Goal: Transaction & Acquisition: Purchase product/service

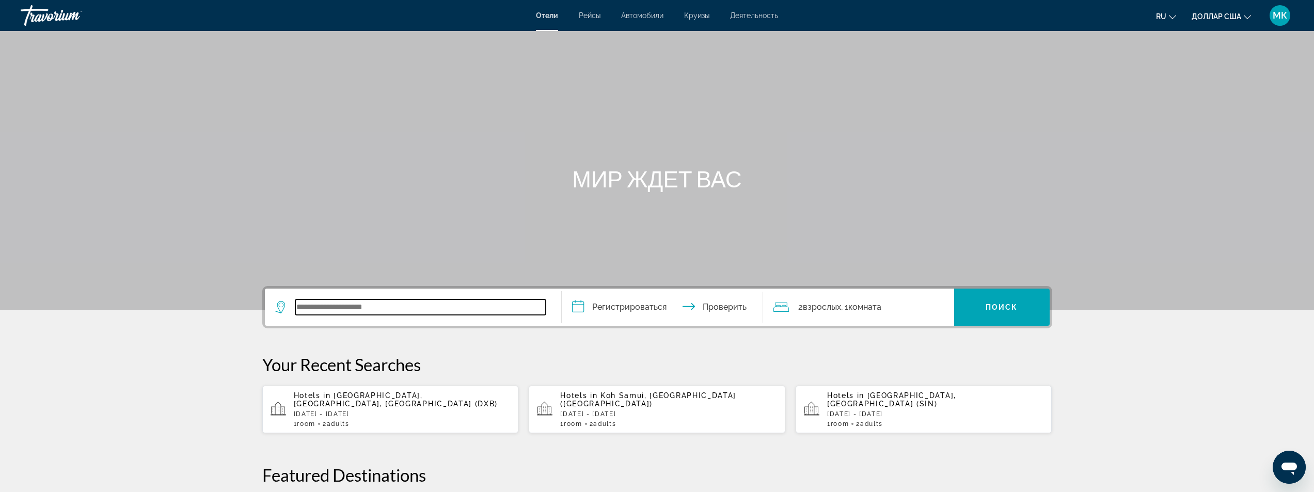
click at [359, 306] on input "Виджет поиска" at bounding box center [420, 306] width 250 height 15
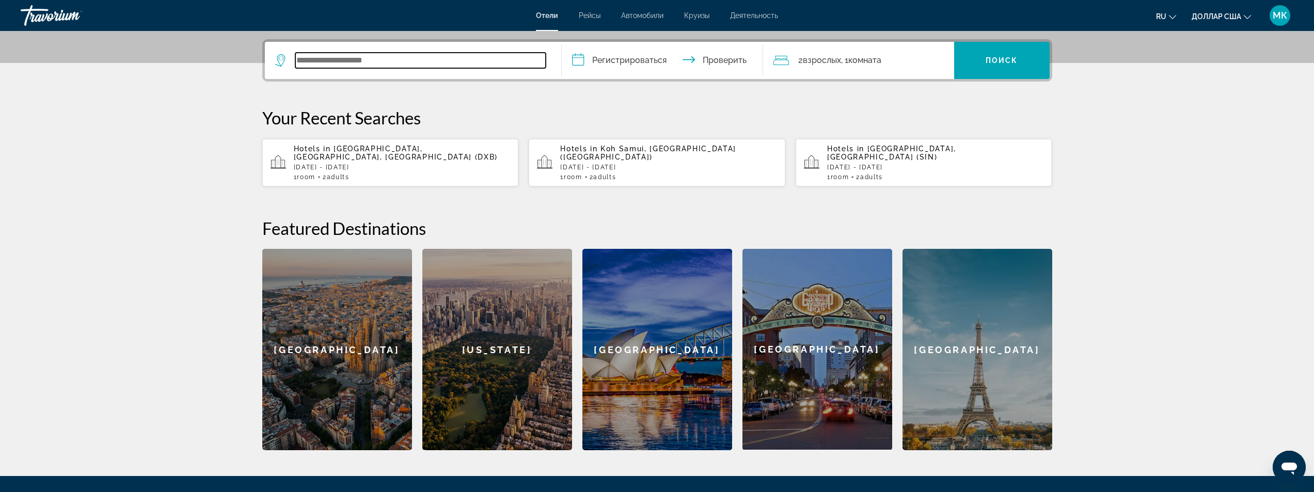
scroll to position [252, 0]
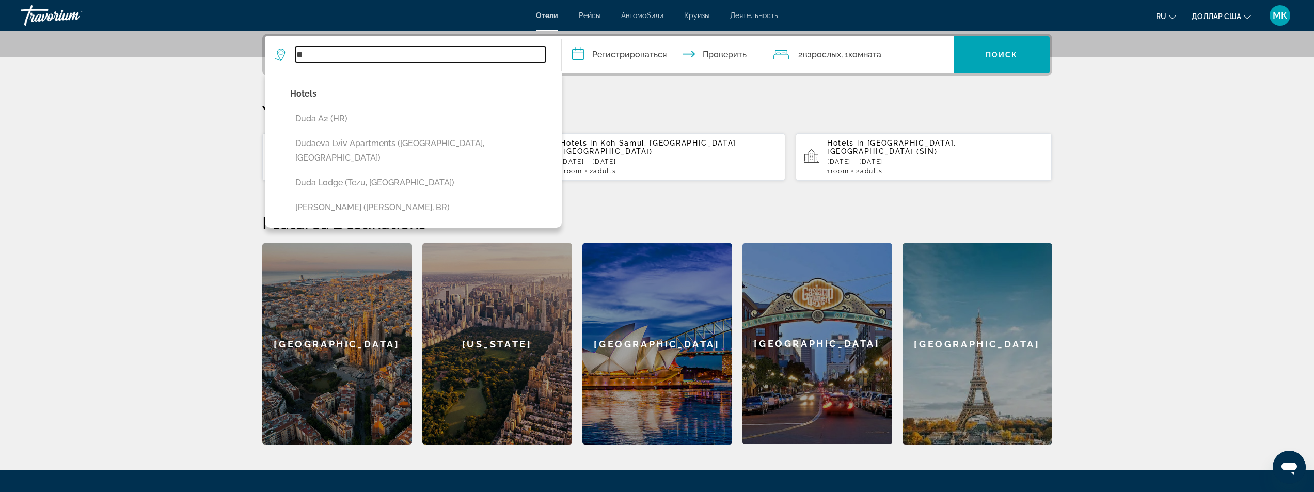
type input "*"
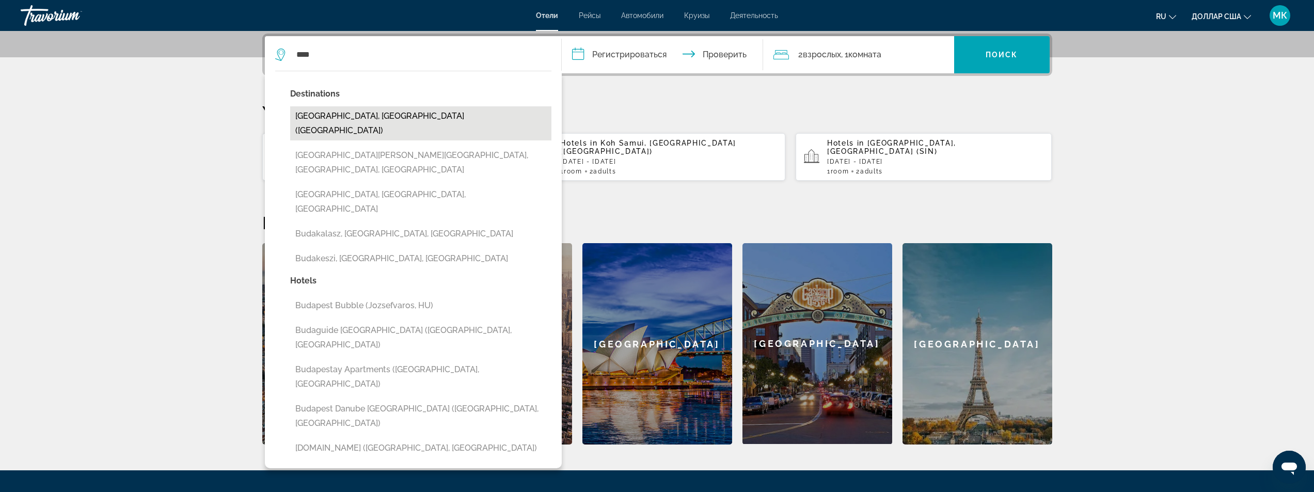
click at [336, 120] on button "[GEOGRAPHIC_DATA], [GEOGRAPHIC_DATA] ([GEOGRAPHIC_DATA])" at bounding box center [420, 123] width 261 height 34
type input "**********"
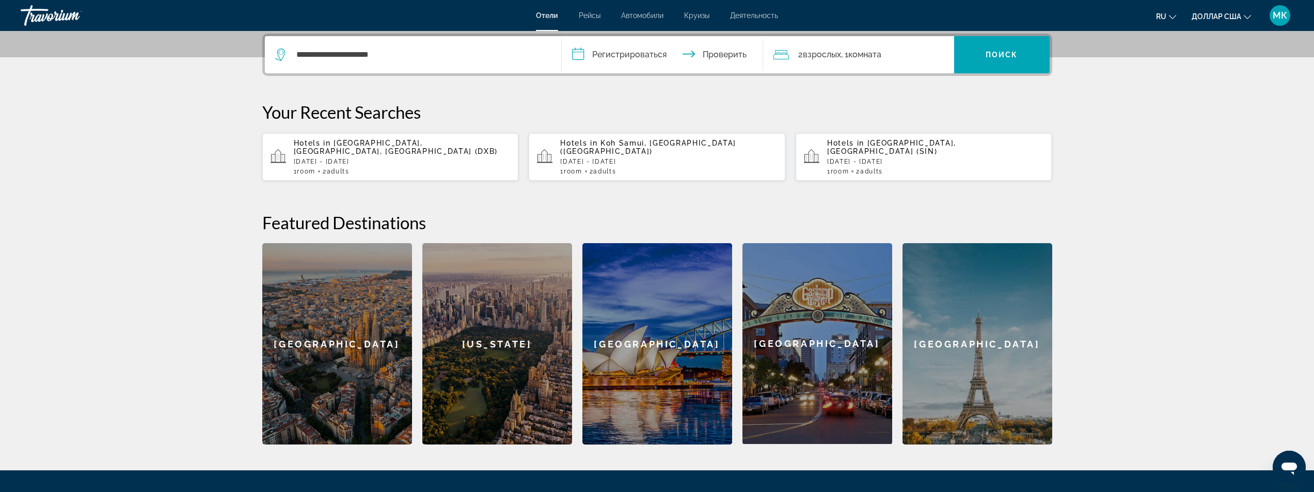
click at [665, 51] on input "**********" at bounding box center [665, 56] width 206 height 40
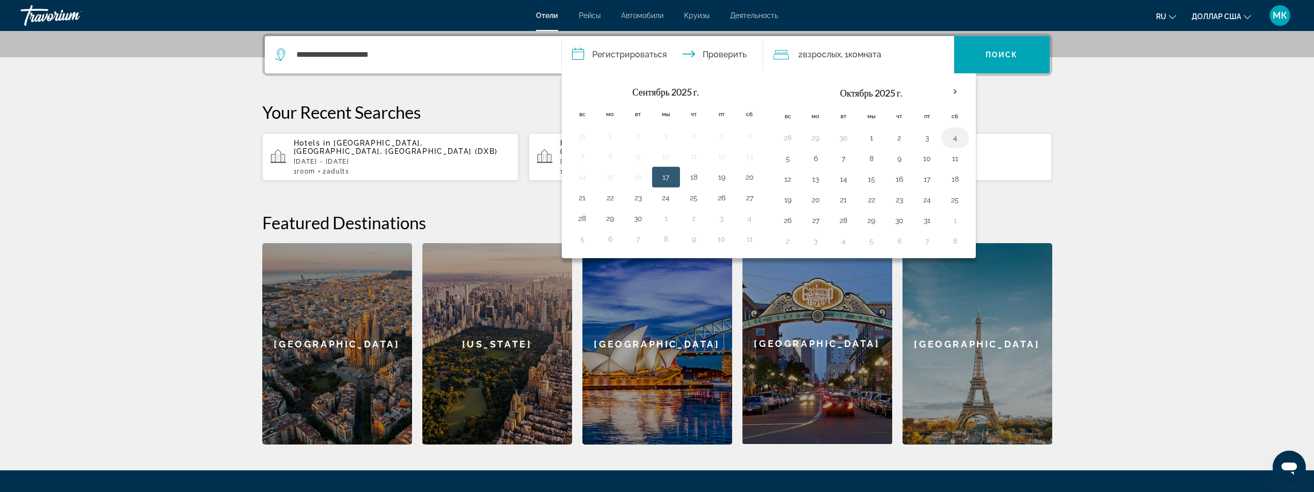
click at [953, 137] on button "4" at bounding box center [955, 138] width 17 height 14
click at [845, 160] on button "7" at bounding box center [843, 158] width 17 height 14
type input "**********"
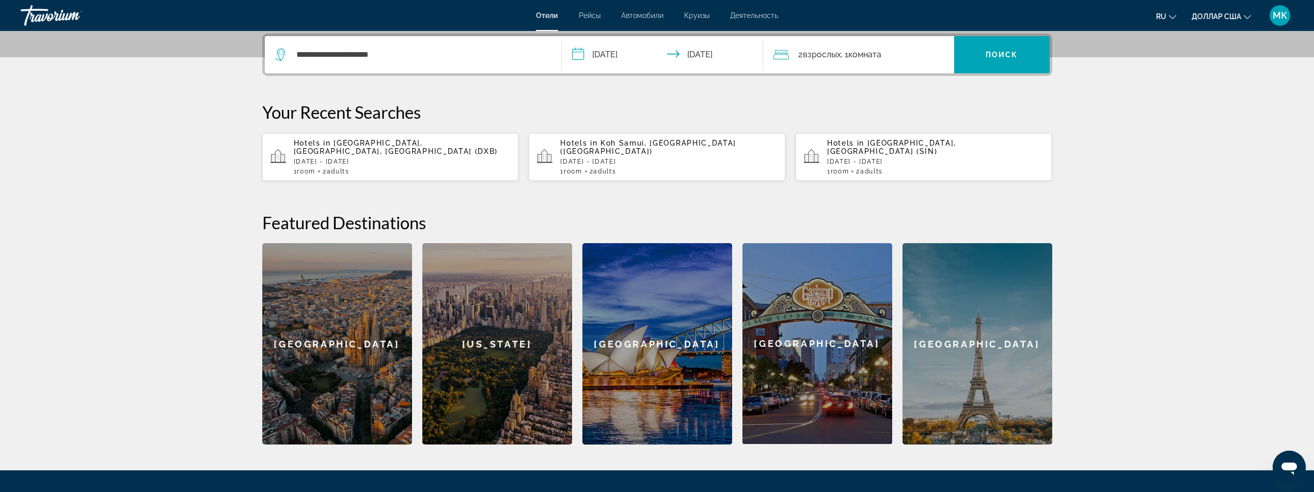
click at [872, 58] on font "комната" at bounding box center [864, 55] width 33 height 10
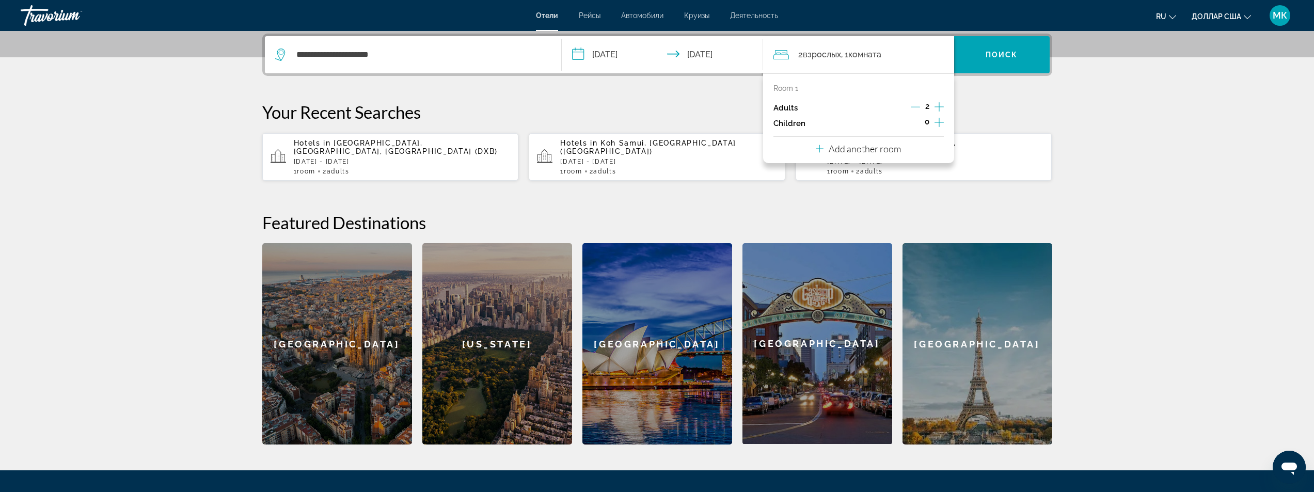
click at [938, 109] on icon "Increment adults" at bounding box center [939, 107] width 9 height 12
drag, startPoint x: 912, startPoint y: 105, endPoint x: 919, endPoint y: 110, distance: 9.2
click at [912, 106] on icon "Decrement adults" at bounding box center [915, 106] width 9 height 9
click at [937, 124] on icon "Increment children" at bounding box center [939, 122] width 9 height 12
click at [843, 148] on icon "Travelers: 2 adults, 1 child" at bounding box center [844, 151] width 12 height 12
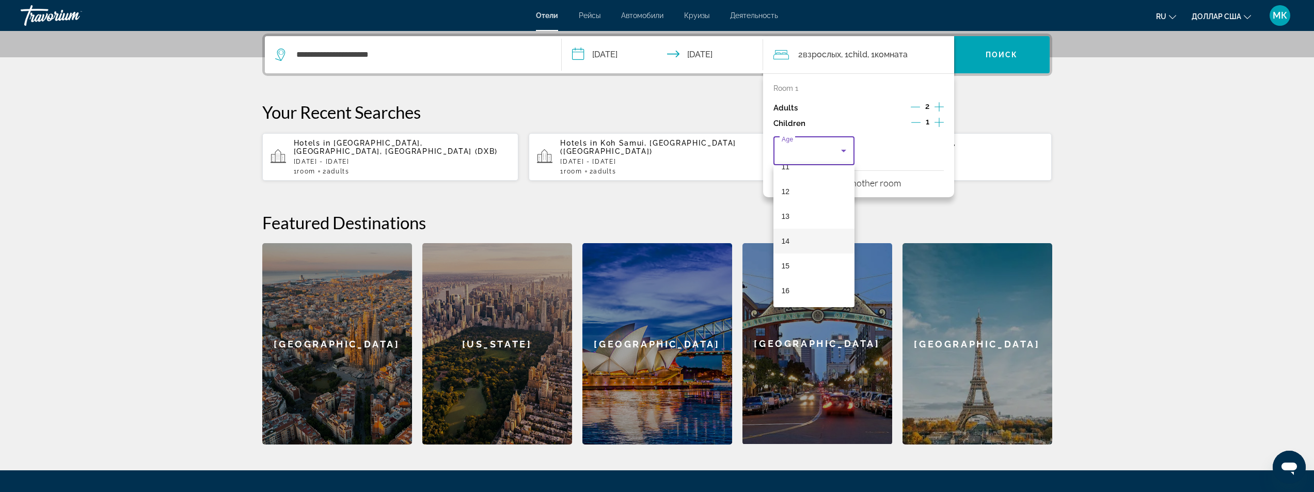
scroll to position [312, 0]
click at [799, 294] on mat-option "17" at bounding box center [814, 290] width 82 height 25
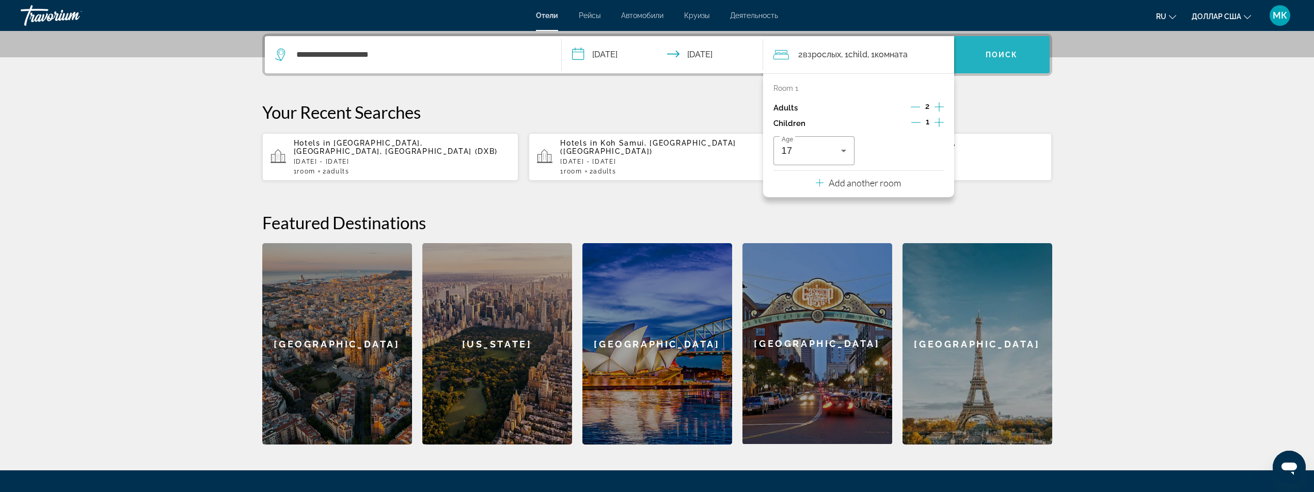
click at [1005, 57] on font "Поиск" at bounding box center [1002, 55] width 33 height 8
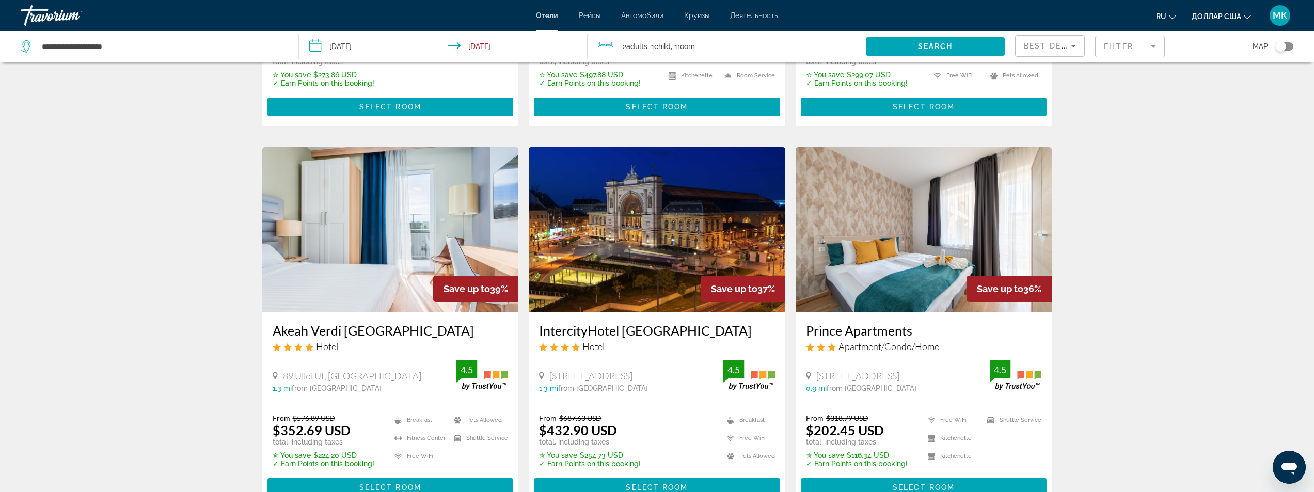
scroll to position [775, 0]
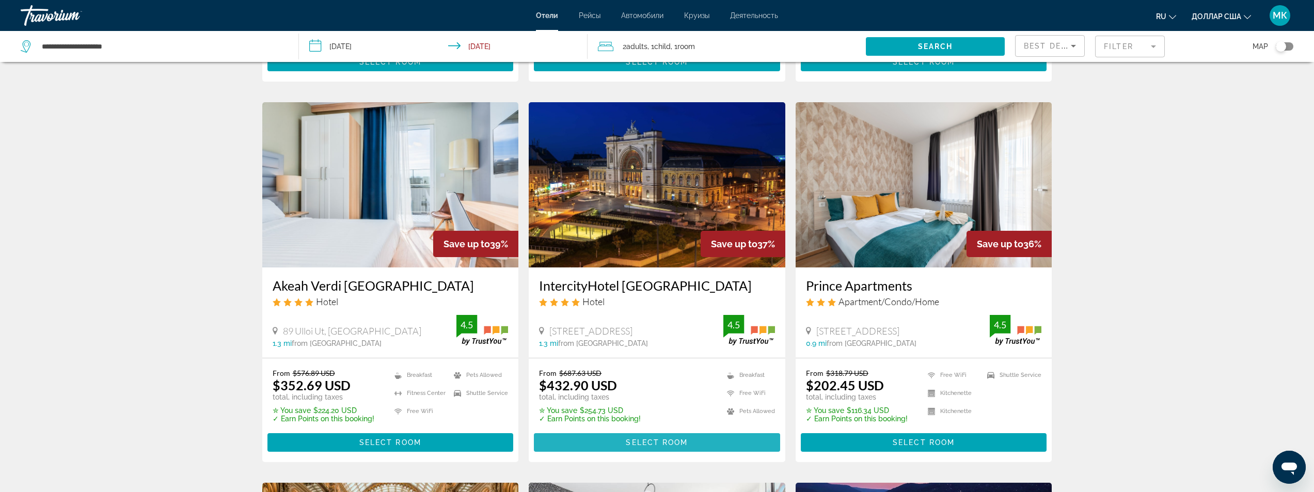
click at [636, 430] on span "Основное содержание" at bounding box center [657, 442] width 246 height 25
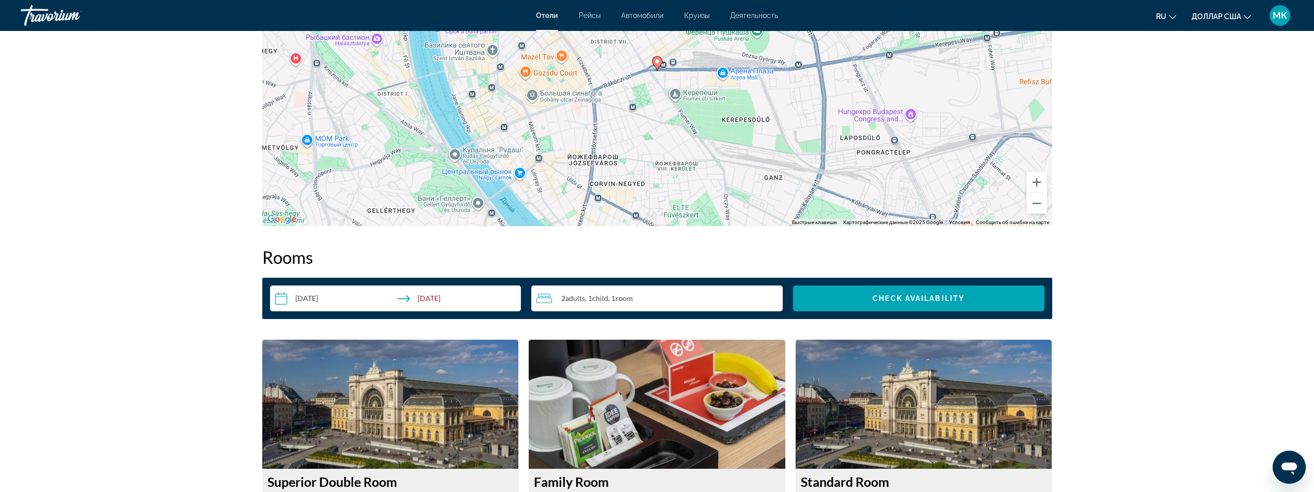
scroll to position [1084, 0]
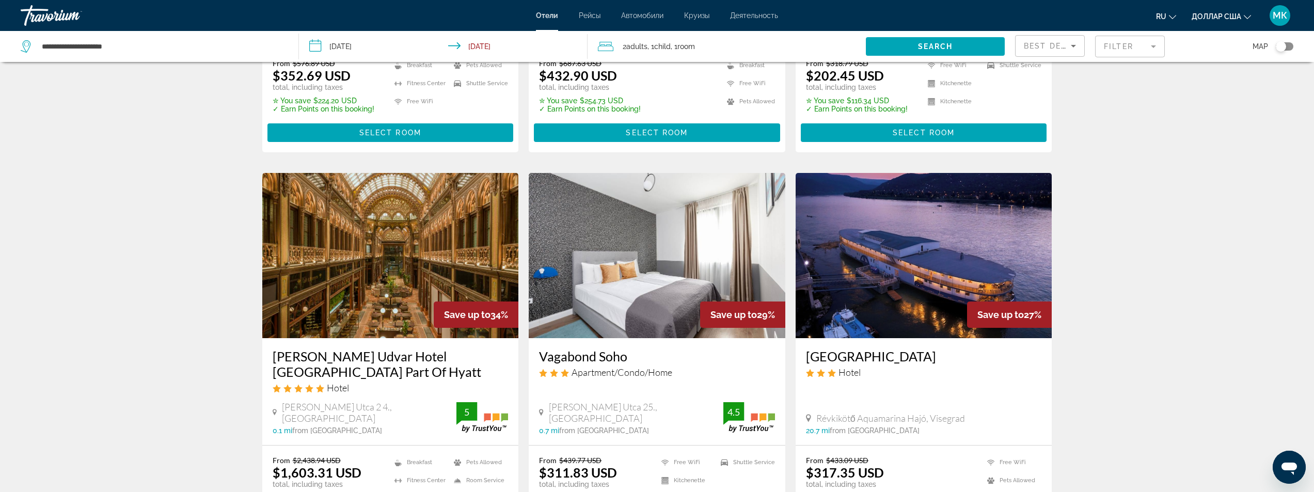
scroll to position [1239, 0]
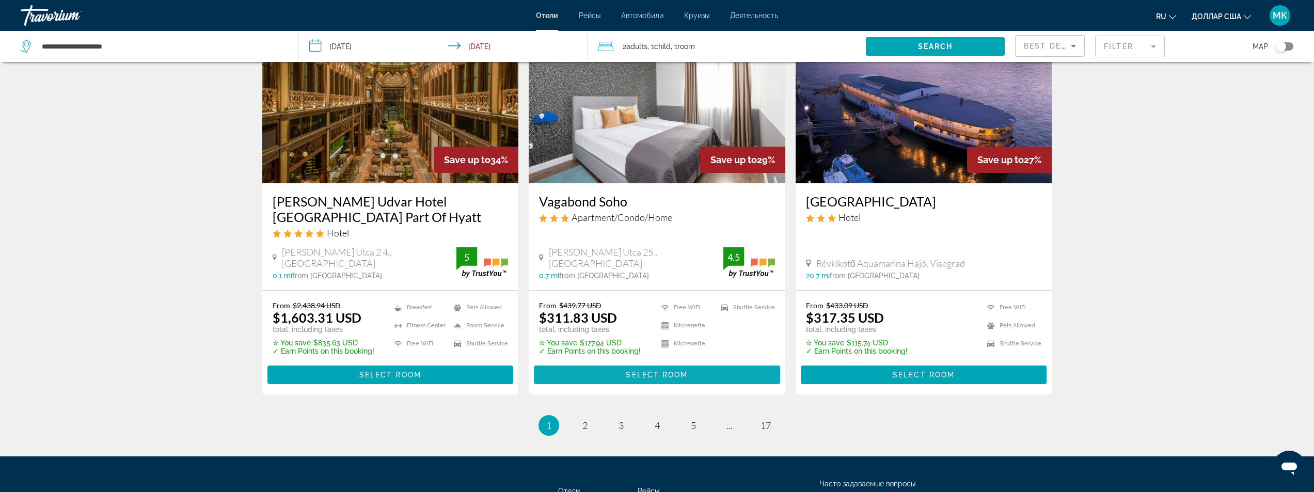
click at [613, 362] on span "Основное содержание" at bounding box center [657, 374] width 246 height 25
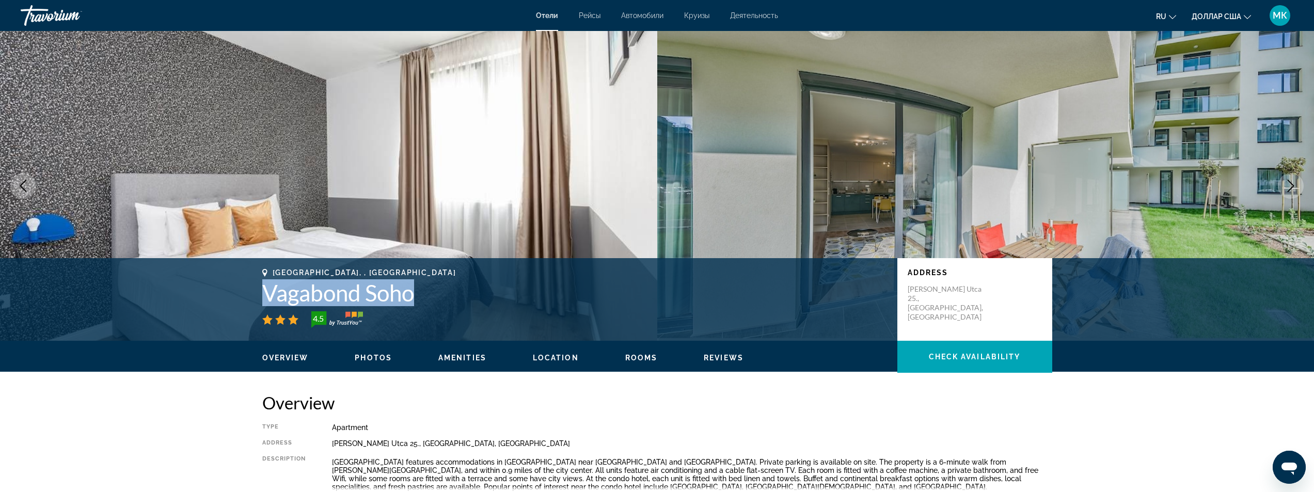
drag, startPoint x: 426, startPoint y: 294, endPoint x: 259, endPoint y: 304, distance: 167.6
click at [254, 304] on div "[GEOGRAPHIC_DATA], , [GEOGRAPHIC_DATA] Vagabond Soho 4.5 Address [PERSON_NAME][…" at bounding box center [657, 299] width 831 height 62
copy h1 "Vagabond Soho"
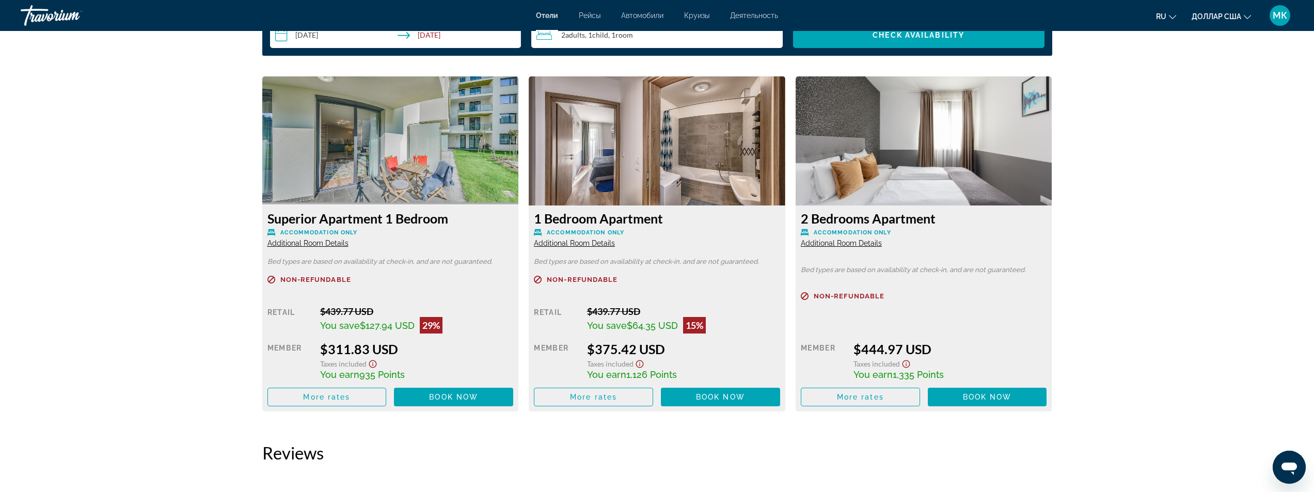
scroll to position [1394, 0]
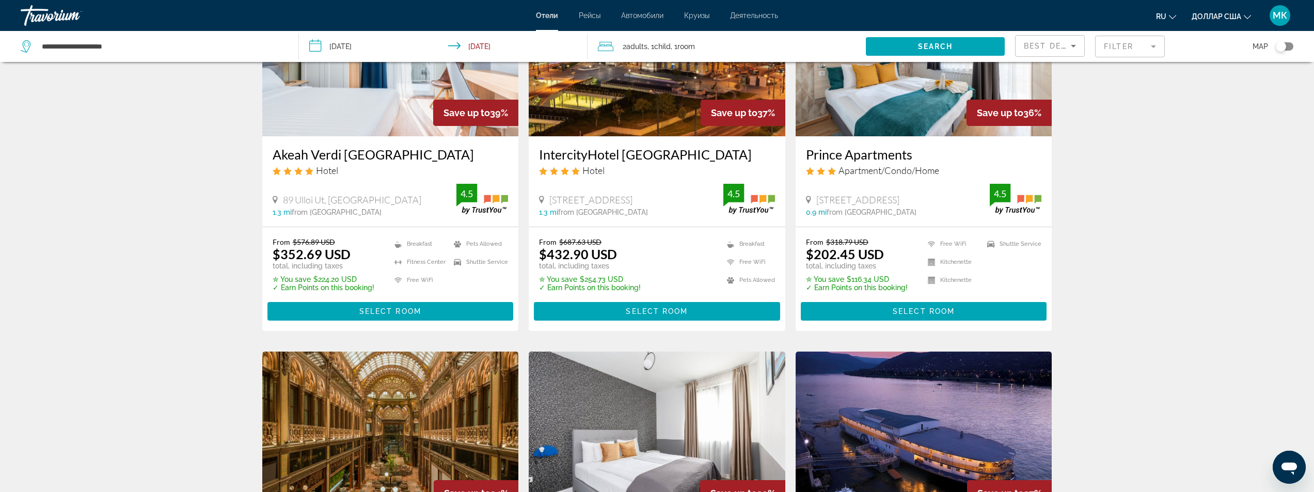
scroll to position [929, 0]
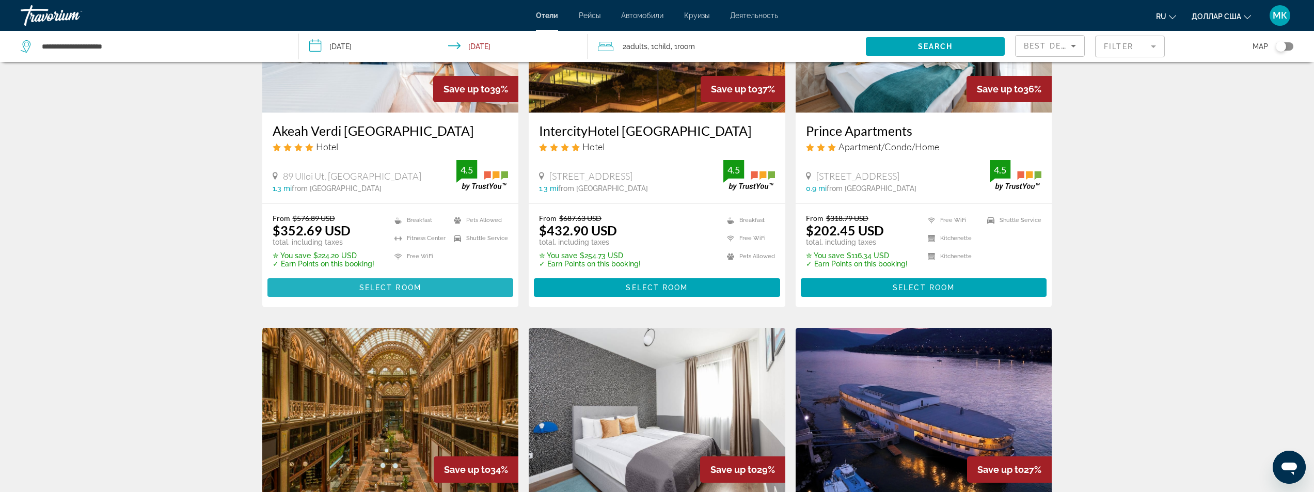
click at [405, 275] on span "Основное содержание" at bounding box center [390, 287] width 246 height 25
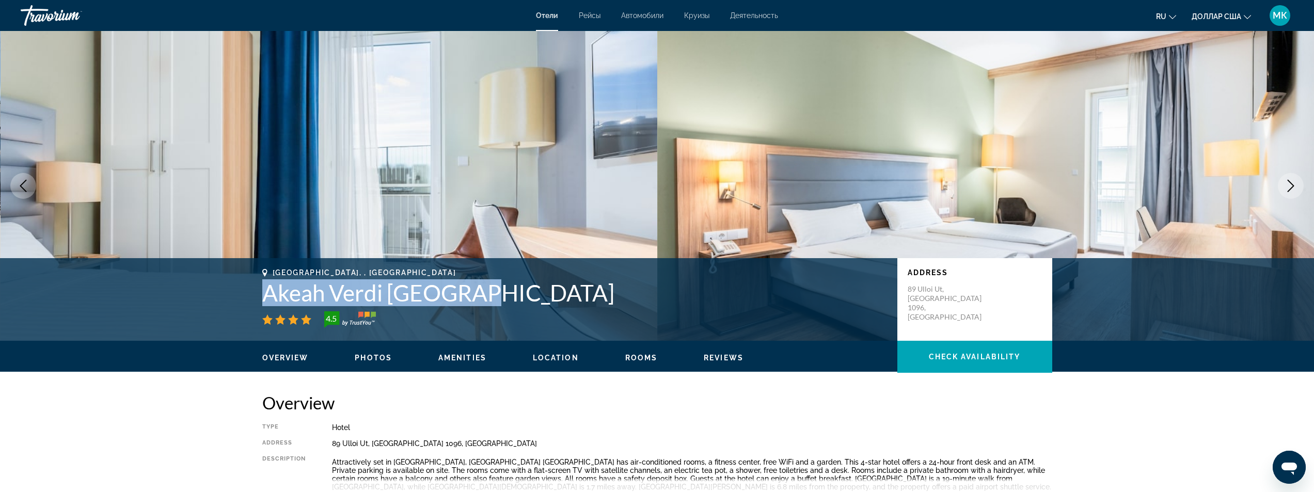
drag, startPoint x: 487, startPoint y: 292, endPoint x: 259, endPoint y: 297, distance: 228.3
click at [259, 297] on div "[GEOGRAPHIC_DATA], , [GEOGRAPHIC_DATA] Akeah Verdi [GEOGRAPHIC_DATA] 4.5 Addres…" at bounding box center [657, 299] width 831 height 62
copy h1 "Akeah Verdi [GEOGRAPHIC_DATA]"
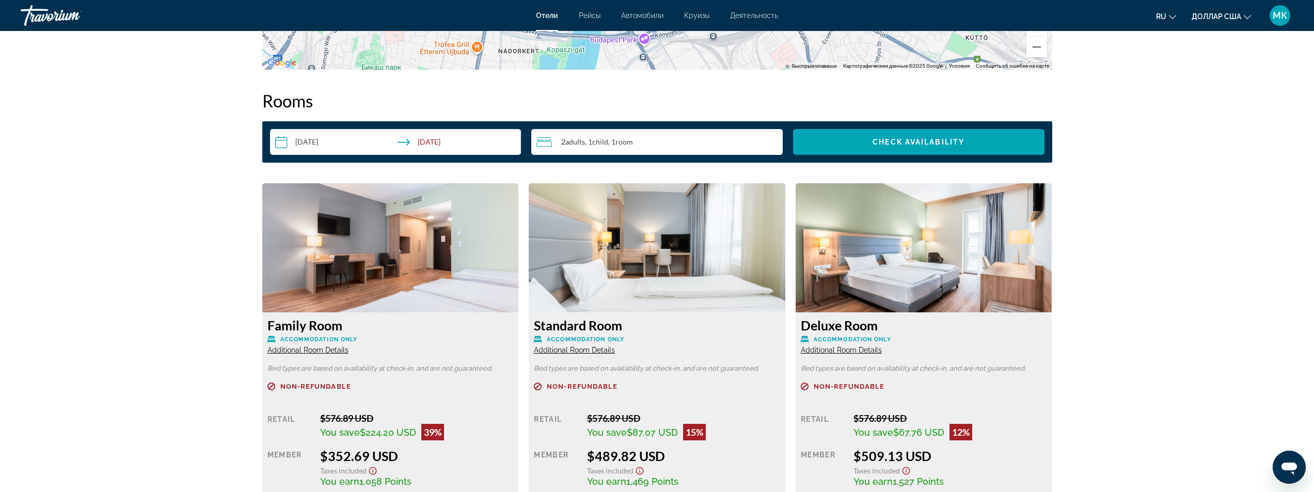
scroll to position [1394, 0]
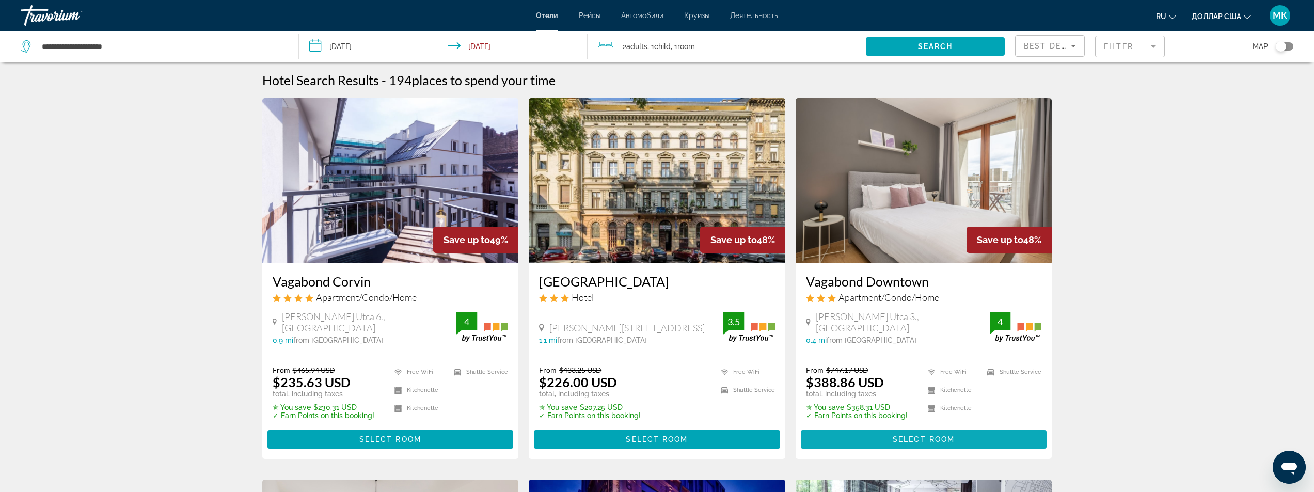
click at [872, 436] on span "Основное содержание" at bounding box center [924, 439] width 246 height 25
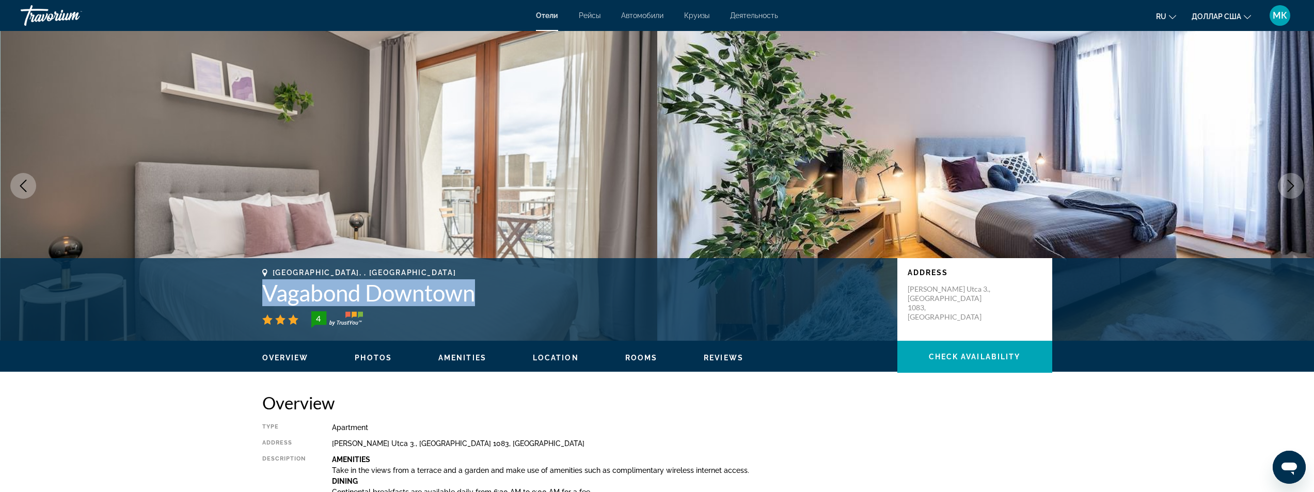
drag, startPoint x: 483, startPoint y: 295, endPoint x: 260, endPoint y: 293, distance: 223.6
click at [260, 293] on div "[GEOGRAPHIC_DATA], , [GEOGRAPHIC_DATA] Vagabond Downtown 4 Address [PERSON_NAME…" at bounding box center [657, 299] width 831 height 62
copy h1 "Vagabond Downtown"
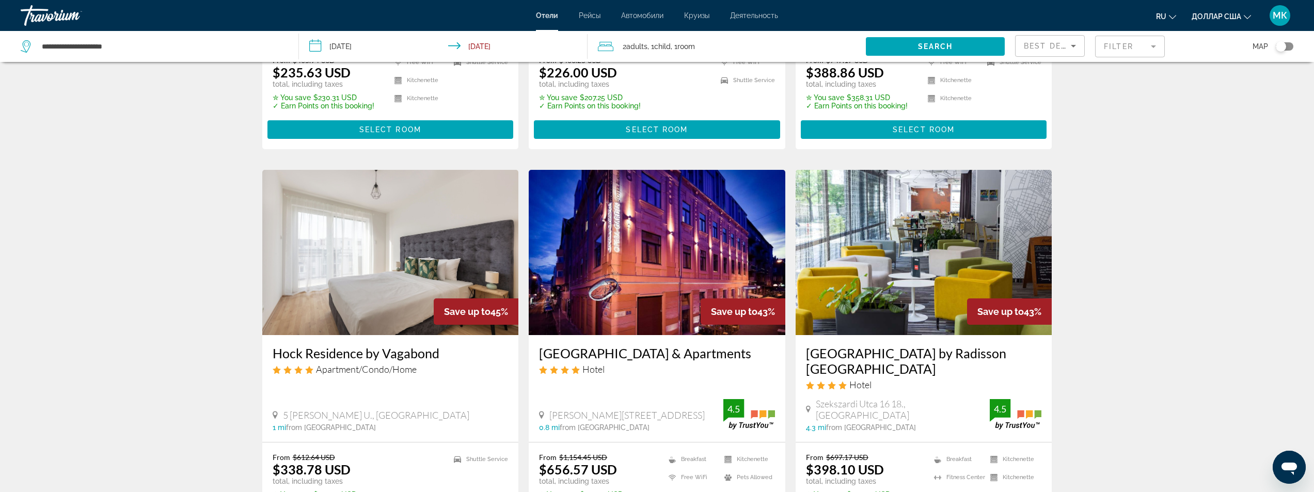
scroll to position [465, 0]
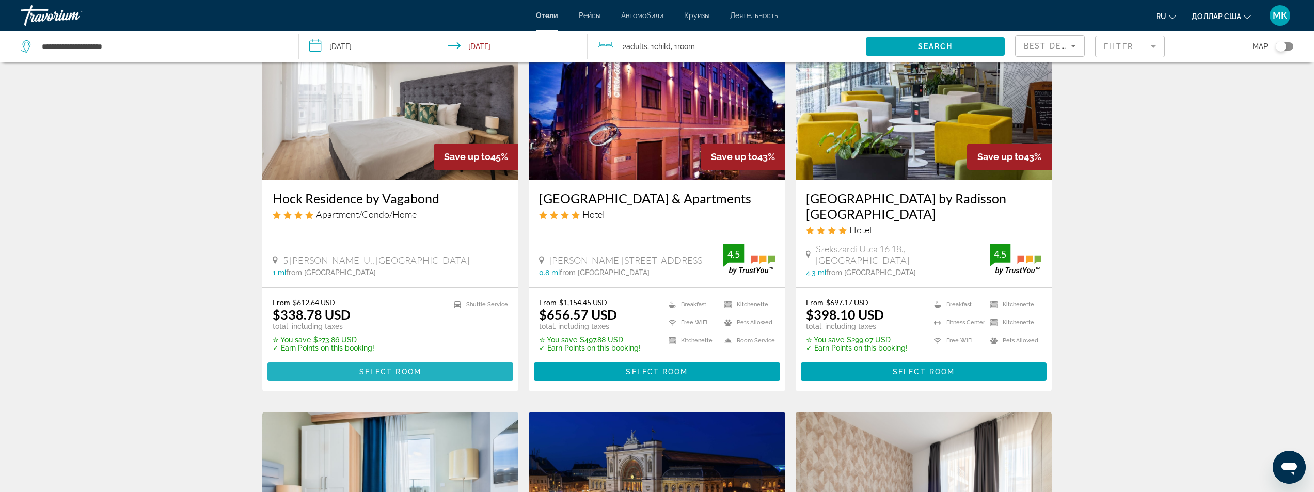
click at [390, 368] on span "Select Room" at bounding box center [390, 372] width 62 height 8
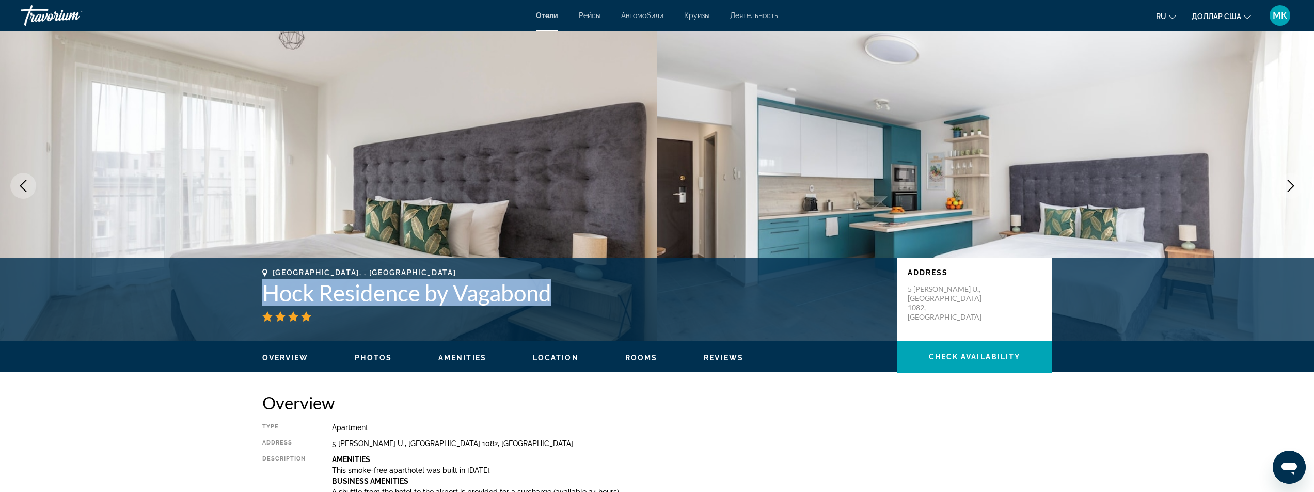
drag, startPoint x: 559, startPoint y: 294, endPoint x: 267, endPoint y: 305, distance: 291.9
click at [267, 305] on h1 "Hock Residence by Vagabond" at bounding box center [574, 292] width 625 height 27
copy h1 "Hock Residence by Vagabond"
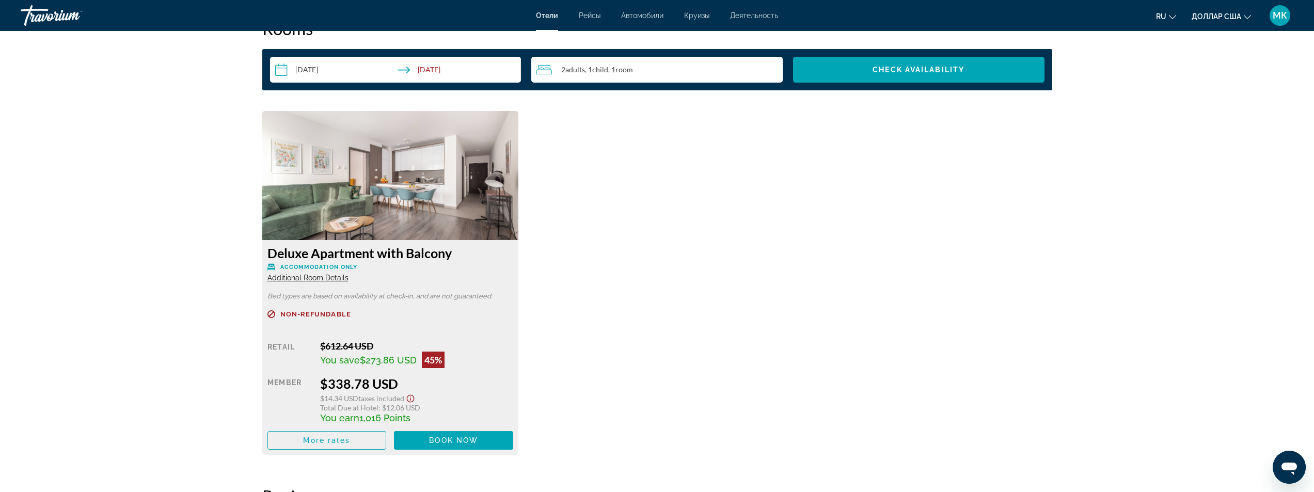
scroll to position [1394, 0]
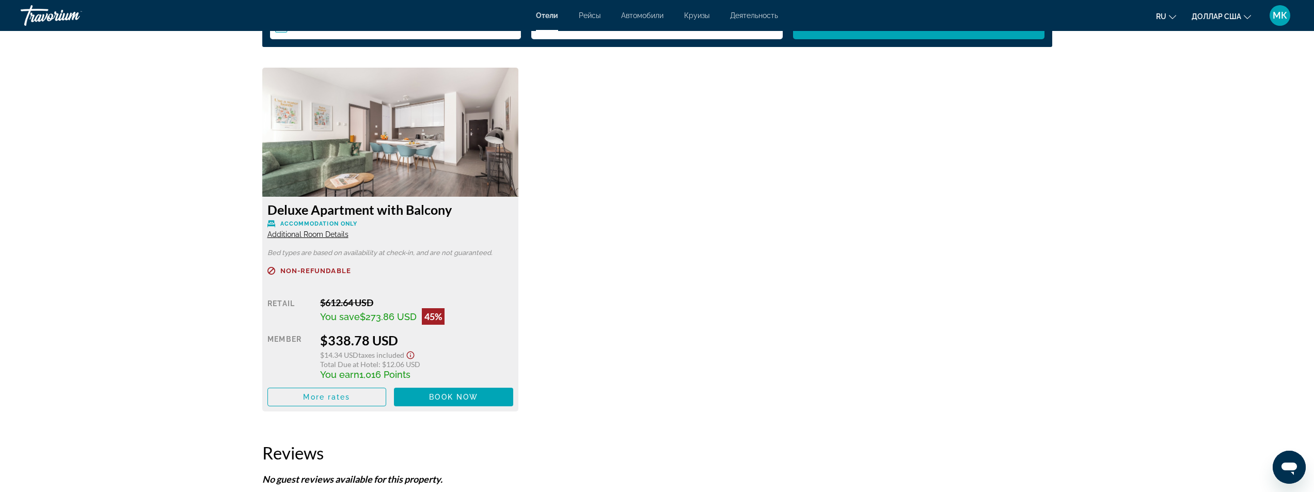
click at [320, 232] on span "Additional Room Details" at bounding box center [307, 234] width 81 height 8
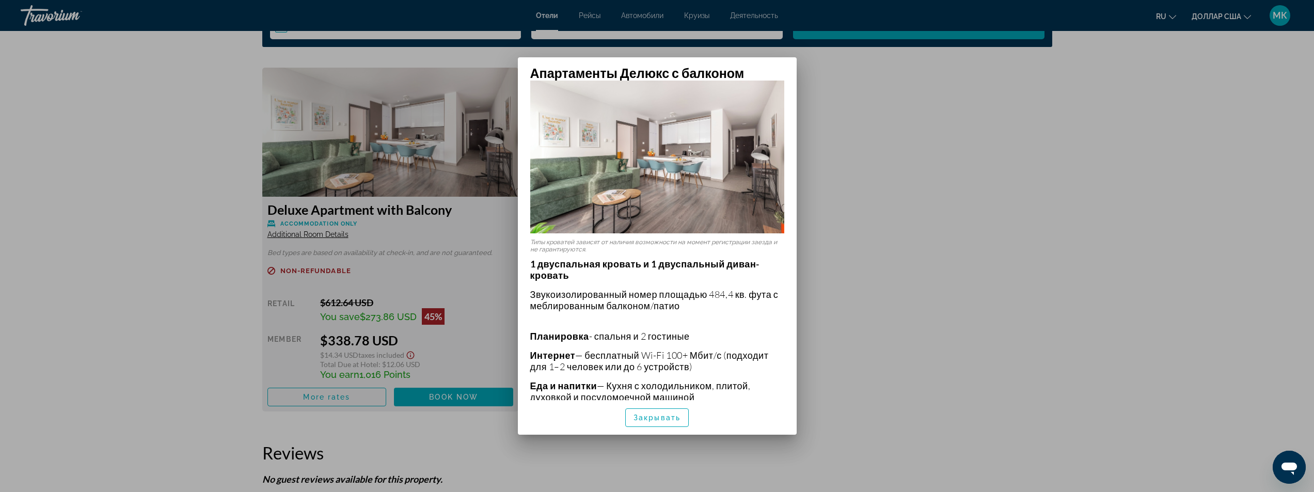
scroll to position [0, 0]
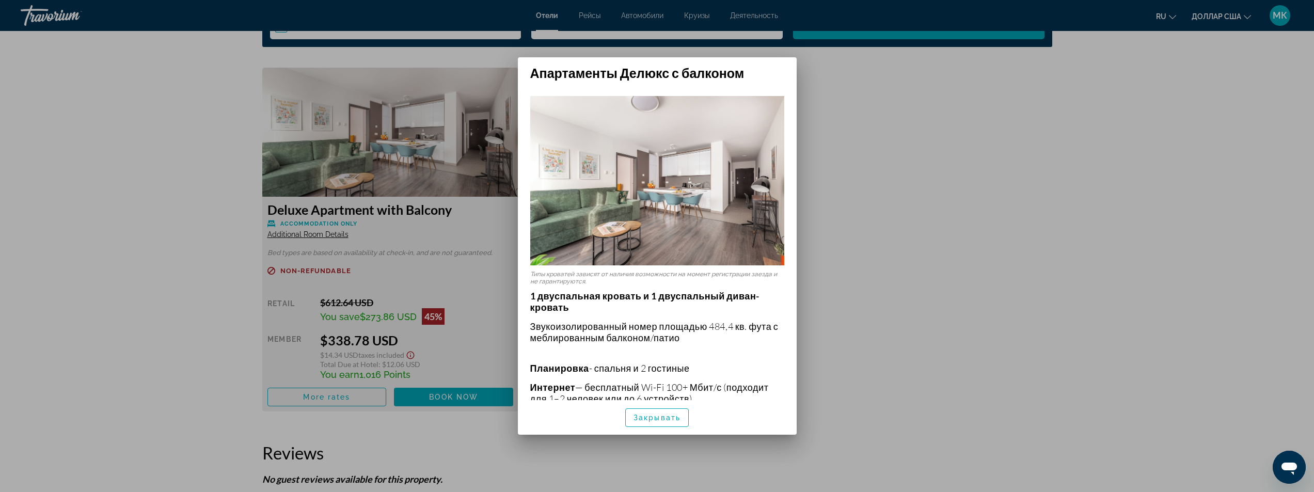
click at [882, 145] on div at bounding box center [657, 246] width 1314 height 492
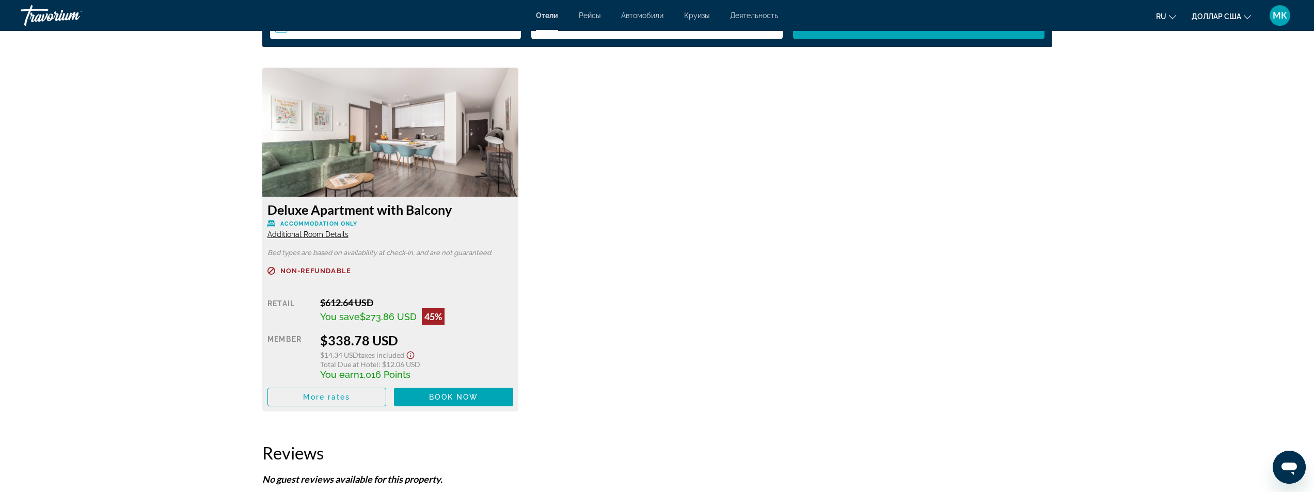
scroll to position [1394, 0]
click at [441, 393] on span "Book now" at bounding box center [453, 397] width 49 height 8
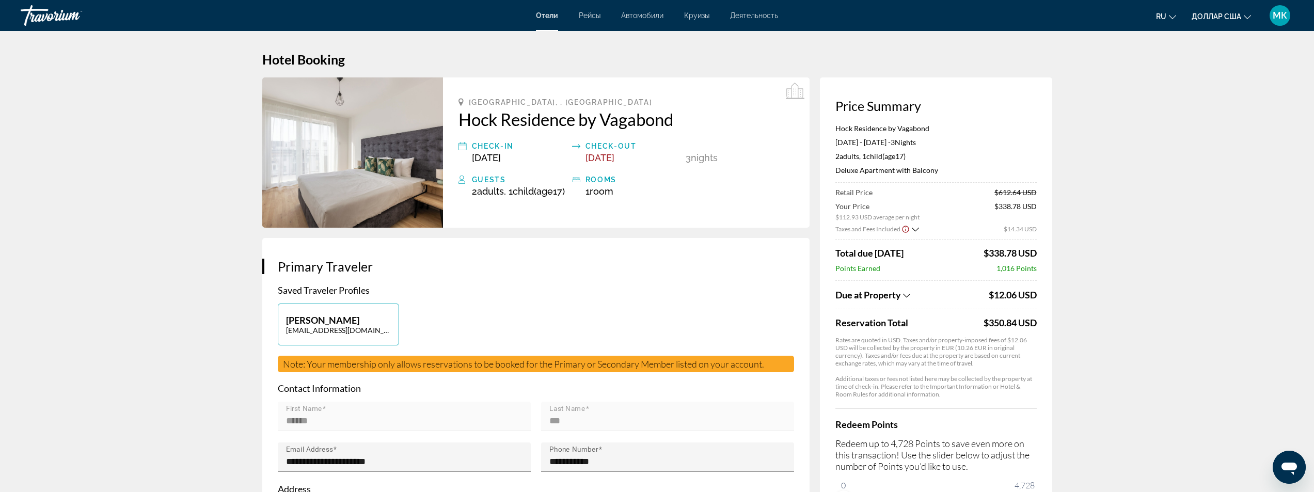
scroll to position [155, 0]
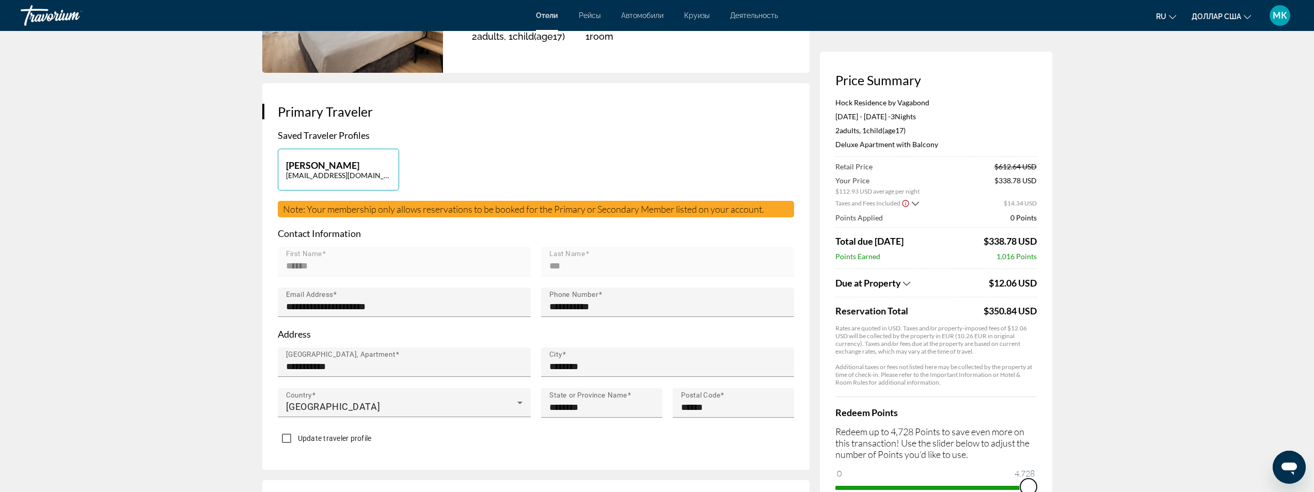
drag, startPoint x: 842, startPoint y: 472, endPoint x: 1036, endPoint y: 476, distance: 194.2
click at [1036, 486] on ngx-slider "0 4,728 4,728" at bounding box center [935, 487] width 201 height 2
click at [902, 281] on div "Due at Property" at bounding box center [910, 282] width 151 height 11
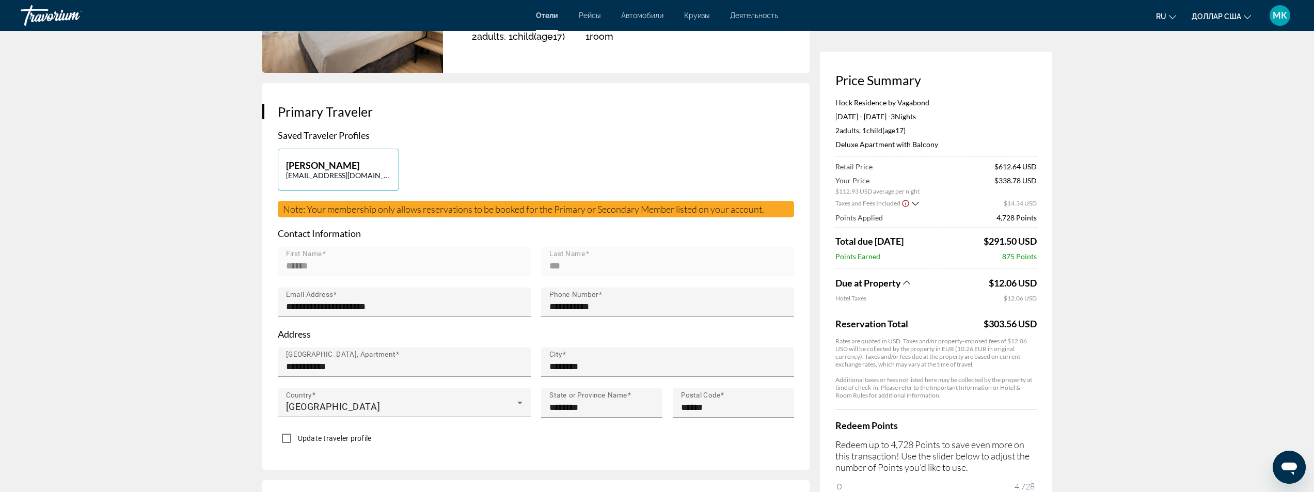
click at [907, 282] on icon "Show Taxes and Fees breakdown" at bounding box center [906, 282] width 7 height 9
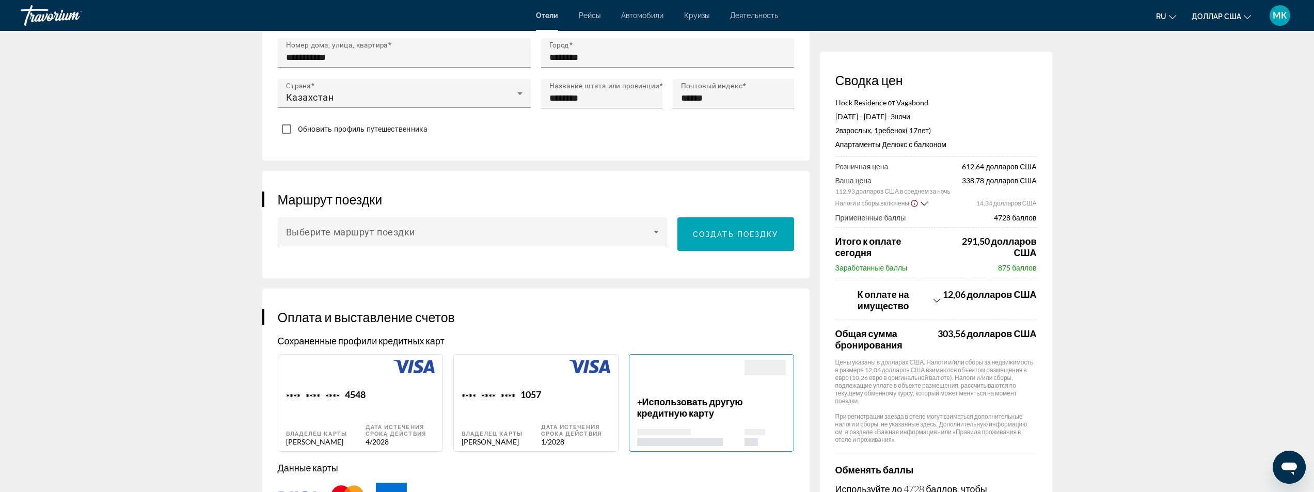
scroll to position [465, 0]
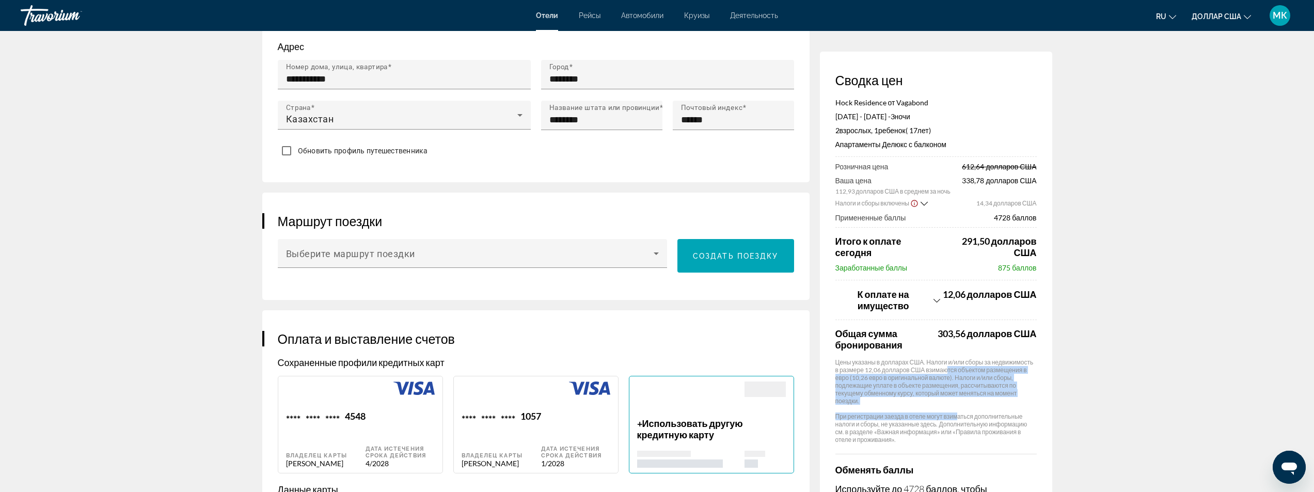
drag, startPoint x: 958, startPoint y: 417, endPoint x: 949, endPoint y: 372, distance: 45.3
click at [949, 370] on app-property-taxes-new "К оплате на имущество 12,06 долларов США Общая сумма бронирования 303,56 доллар…" at bounding box center [935, 362] width 201 height 164
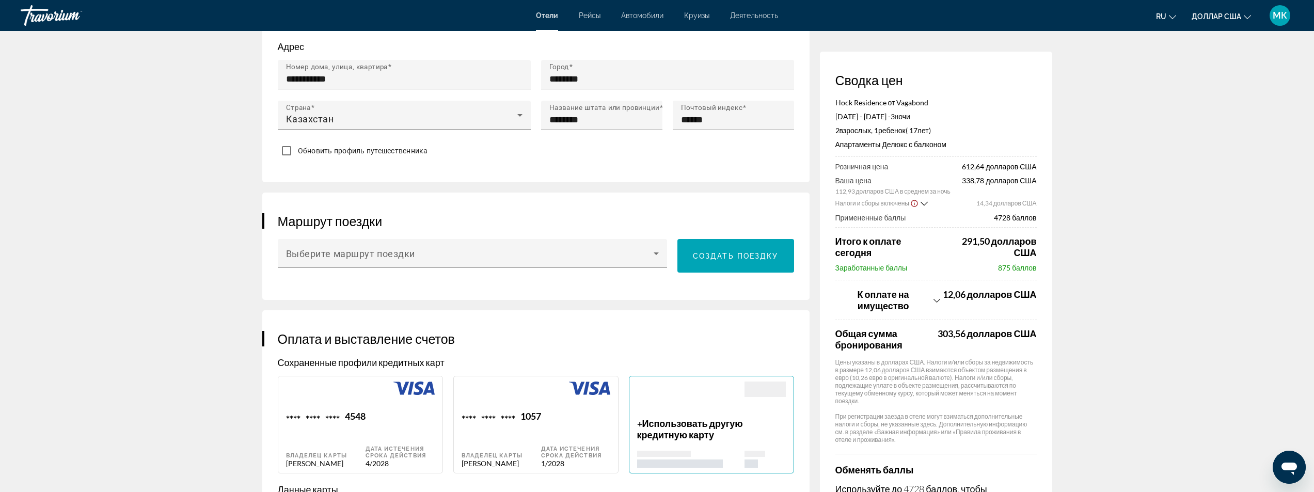
click at [1101, 386] on app-hotel-booking "Бронирование отелей Сводка цен Hock Residence от Vagabond [DATE] - [DATE] - 3 н…" at bounding box center [657, 423] width 1314 height 1715
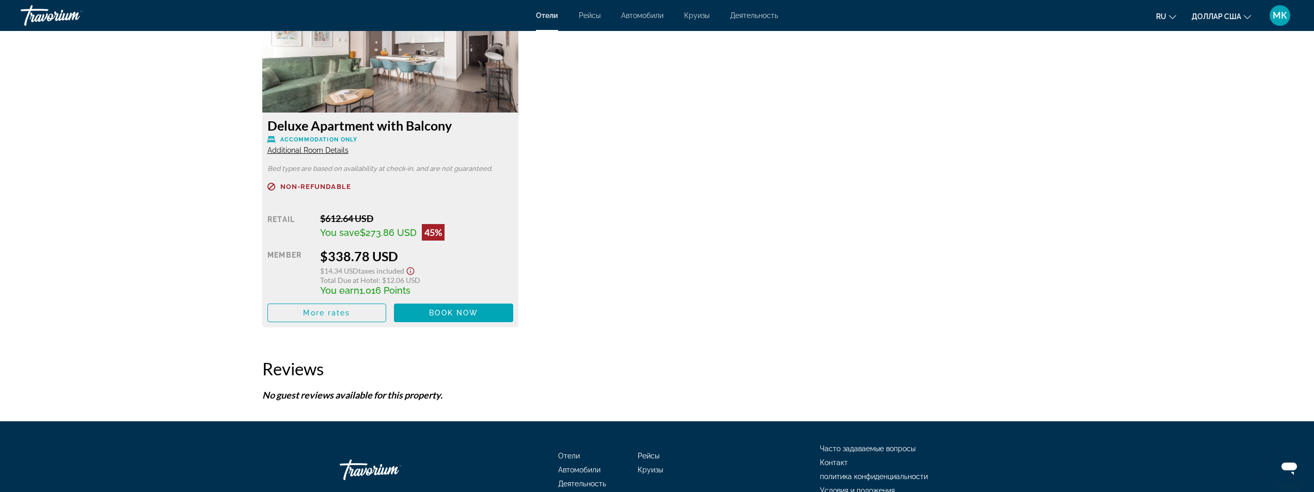
scroll to position [1534, 0]
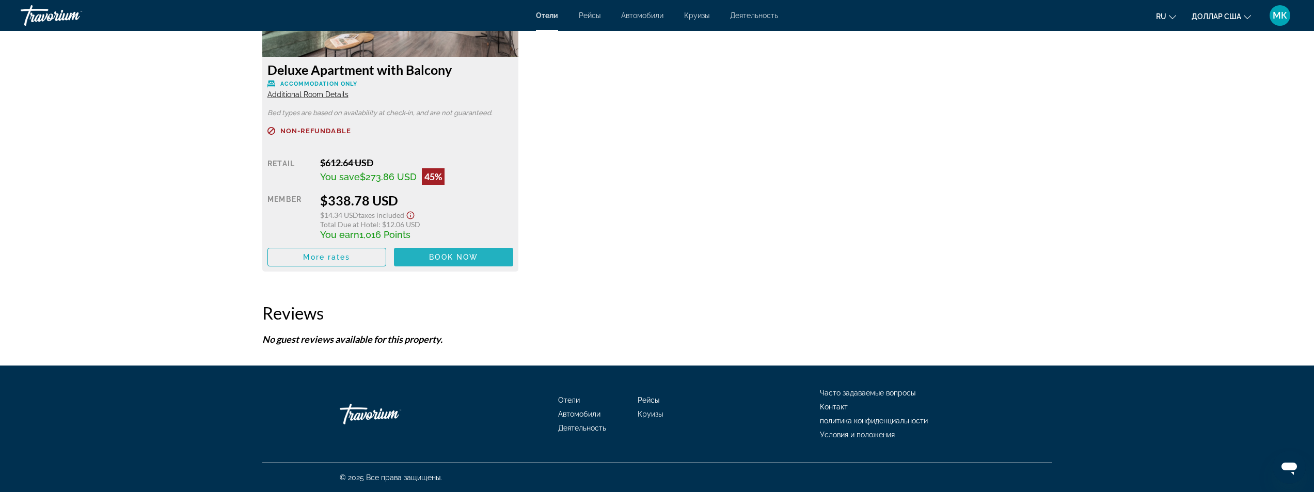
click at [452, 259] on span "Book now" at bounding box center [453, 257] width 49 height 8
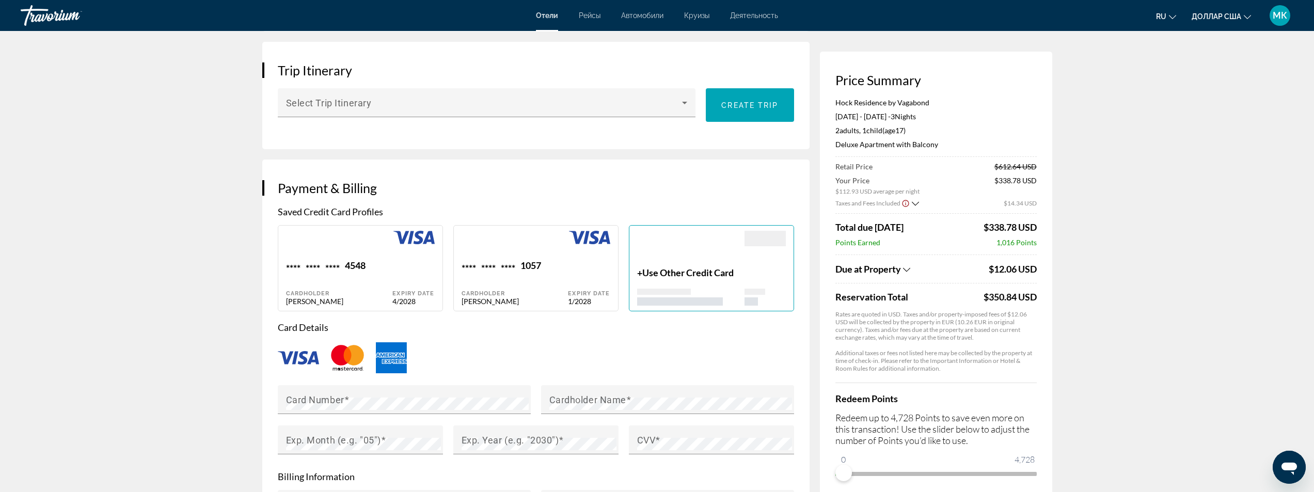
scroll to position [620, 0]
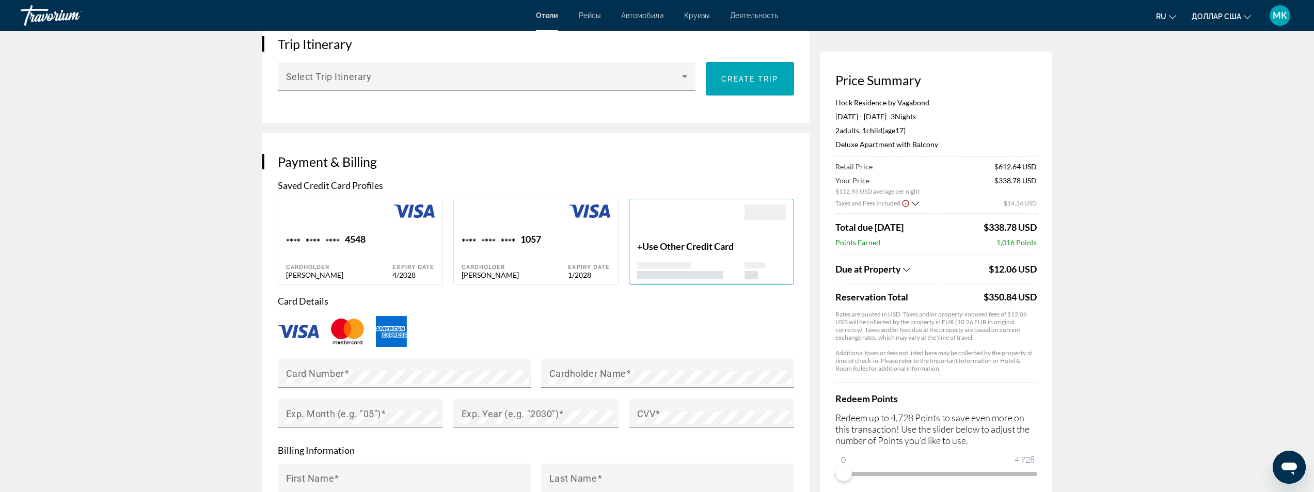
click at [511, 233] on div "Основное содержание" at bounding box center [515, 218] width 107 height 29
type input "******"
type input "***"
type input "**********"
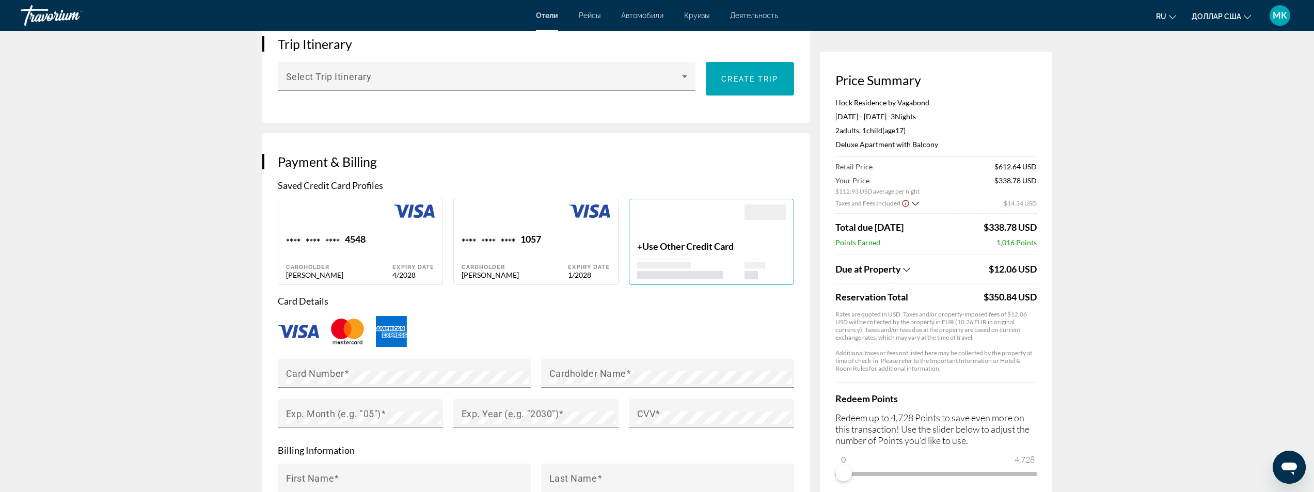
type input "********"
type input "******"
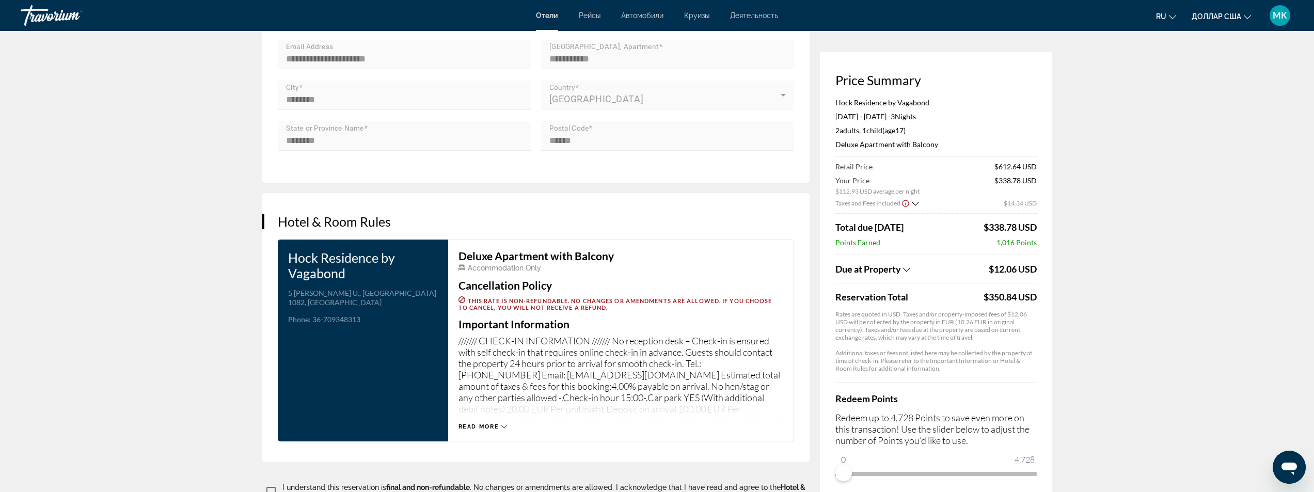
scroll to position [1239, 0]
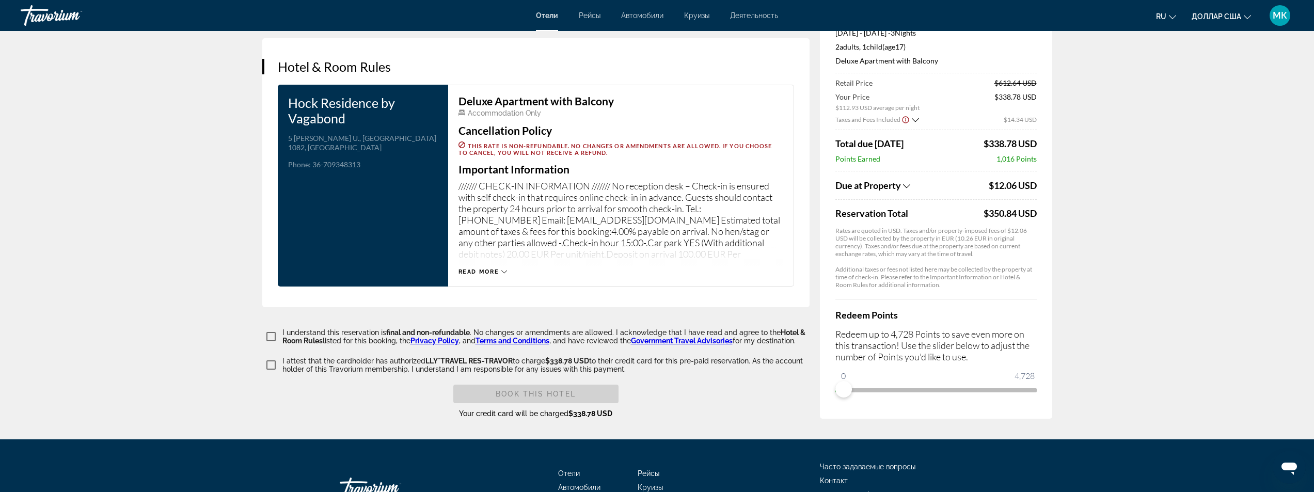
click at [491, 275] on span "Read more" at bounding box center [479, 271] width 41 height 7
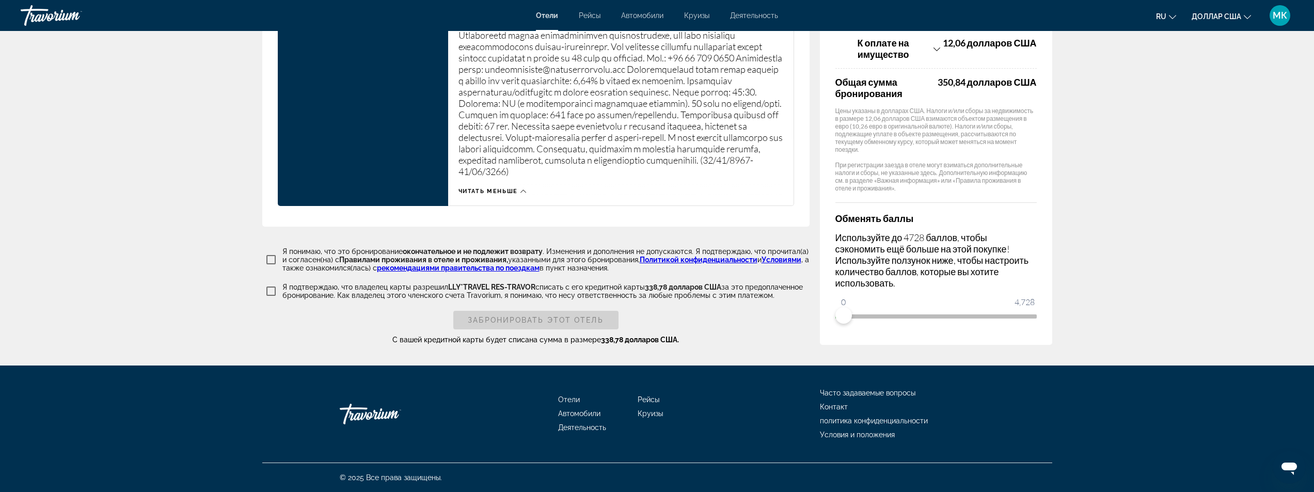
scroll to position [1472, 0]
click at [516, 317] on font "Забронировать этот отель" at bounding box center [535, 320] width 135 height 8
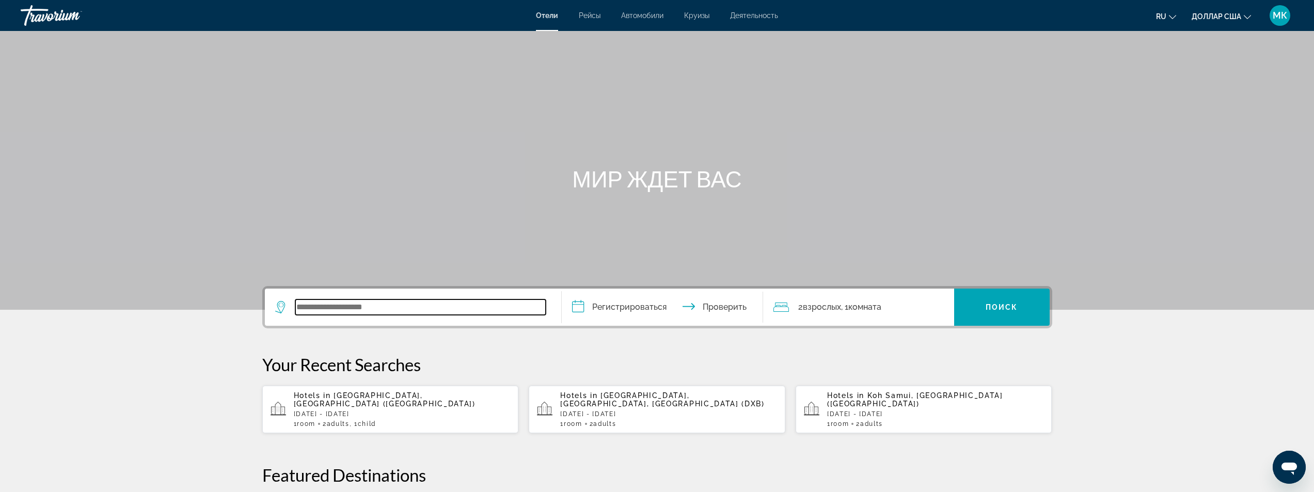
click at [328, 310] on input "Виджет поиска" at bounding box center [420, 306] width 250 height 15
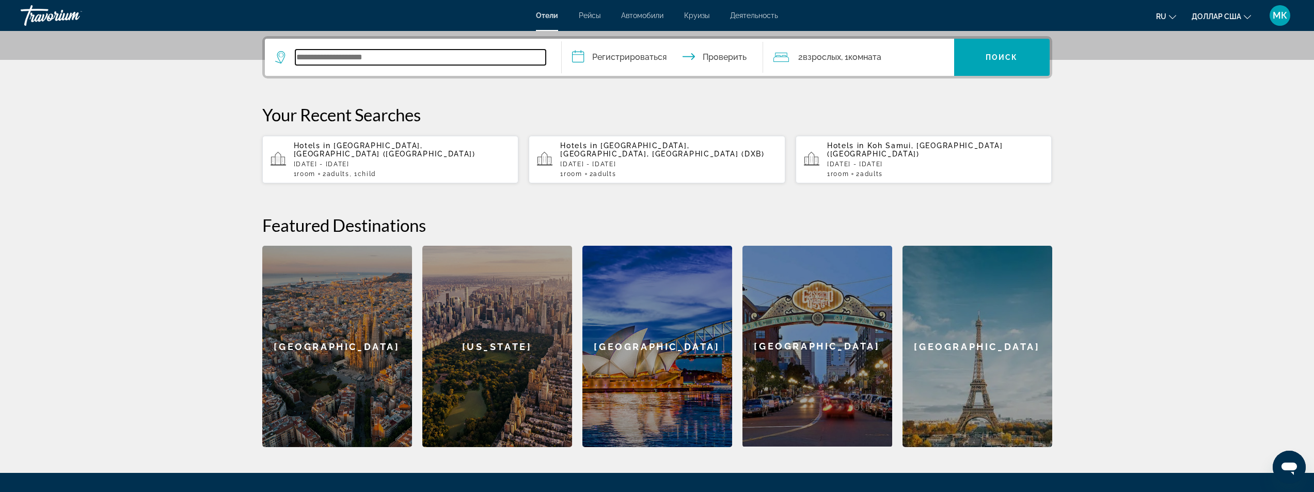
scroll to position [252, 0]
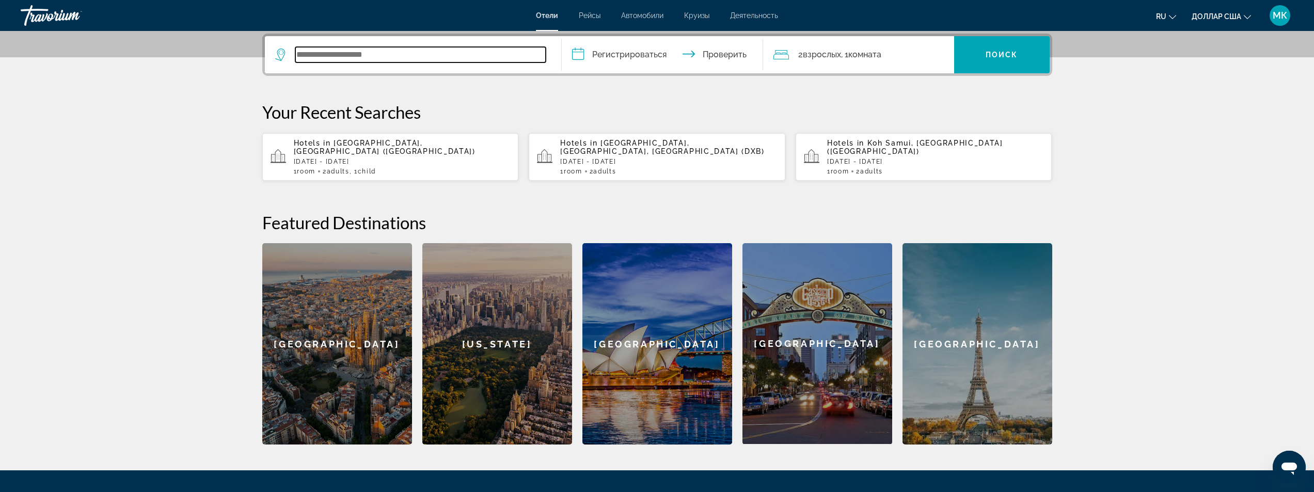
type input "*"
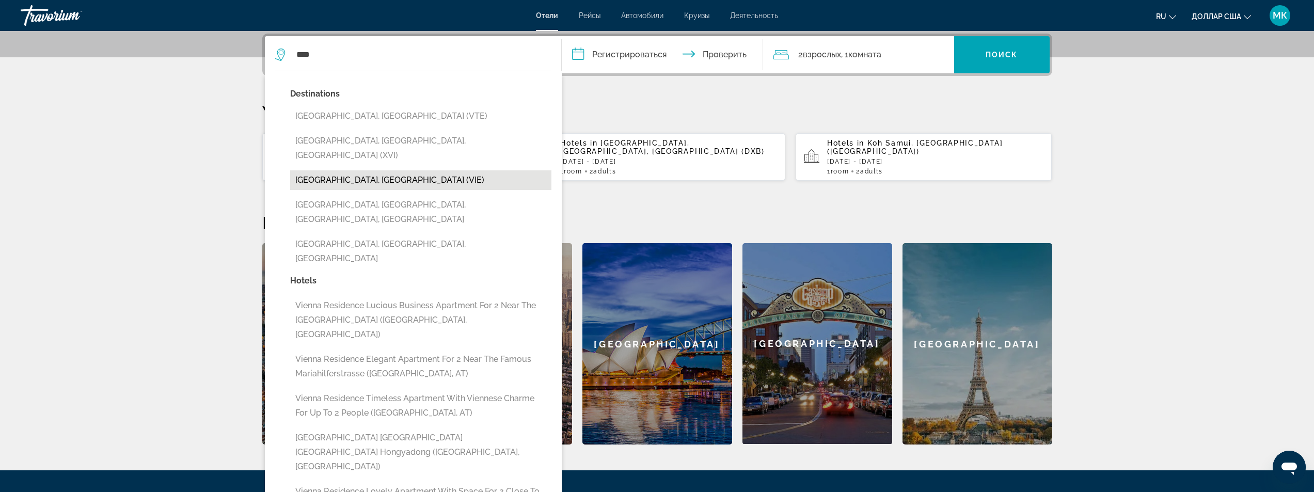
click at [397, 170] on button "Vienna, Austria (VIE)" at bounding box center [420, 180] width 261 height 20
type input "**********"
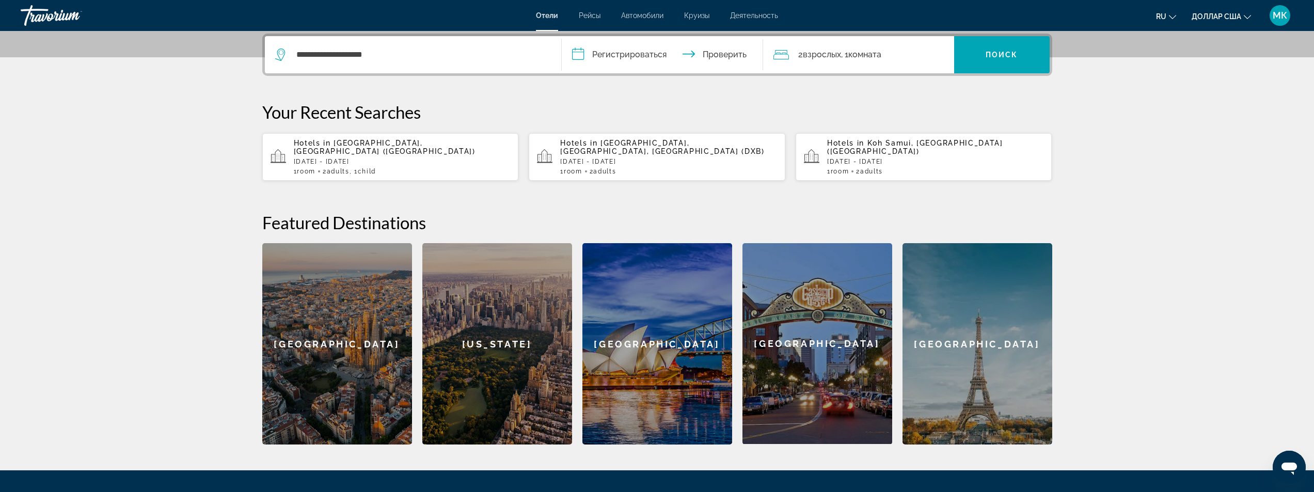
click at [582, 57] on input "**********" at bounding box center [665, 56] width 206 height 40
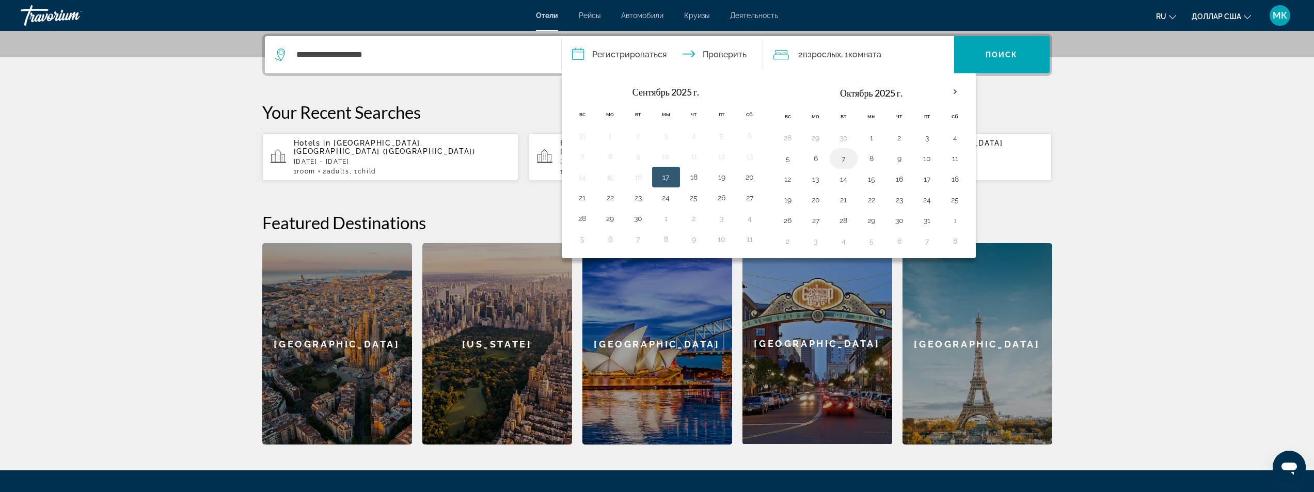
click at [845, 159] on button "7" at bounding box center [843, 158] width 17 height 14
click at [949, 162] on button "11" at bounding box center [955, 158] width 17 height 14
type input "**********"
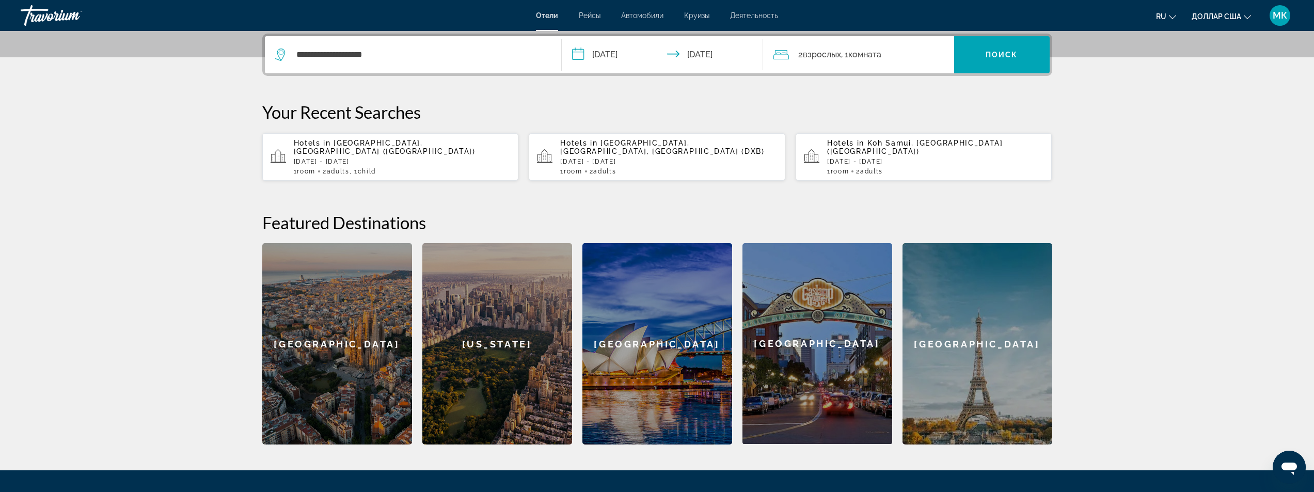
click at [898, 54] on div "2 взрослых Взрослый , 1 комната комнаты" at bounding box center [863, 55] width 181 height 14
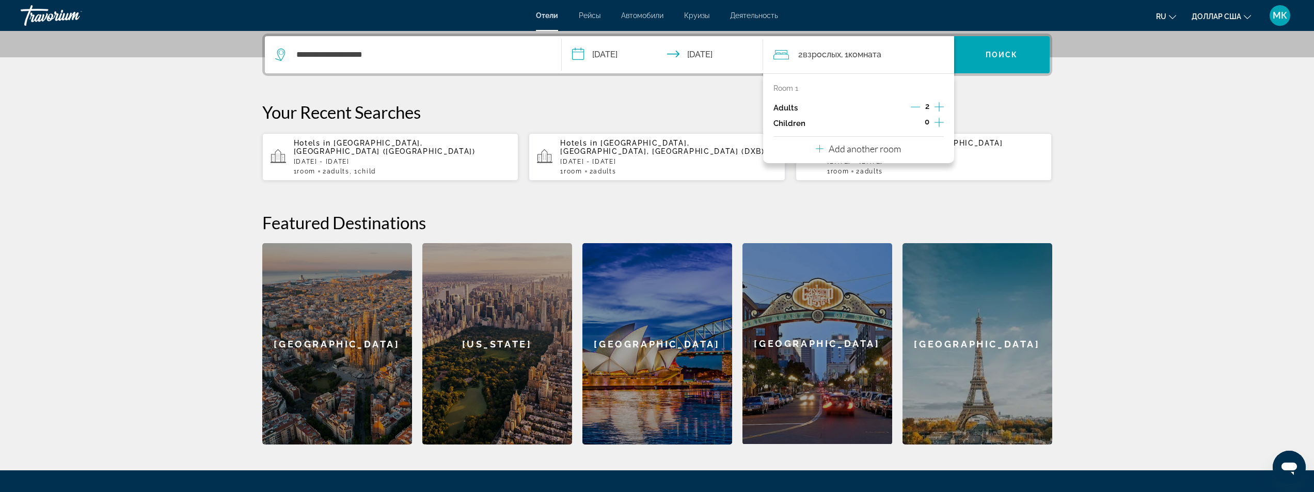
click at [936, 120] on icon "Increment children" at bounding box center [939, 122] width 9 height 12
click at [832, 149] on span "Travelers: 2 adults, 1 child" at bounding box center [812, 151] width 60 height 12
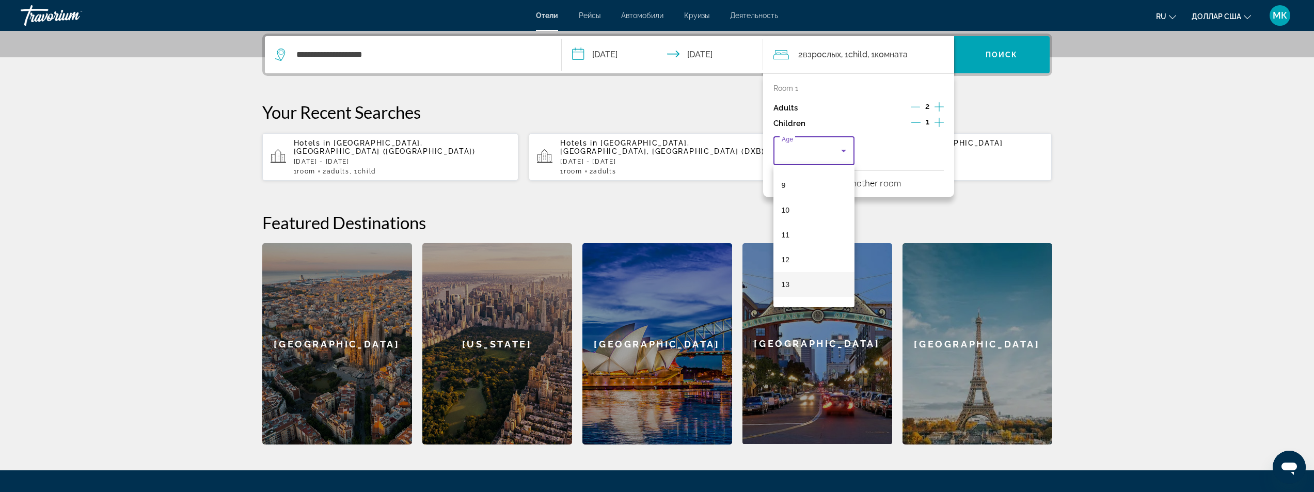
scroll to position [310, 0]
click at [808, 295] on mat-option "17" at bounding box center [814, 293] width 82 height 25
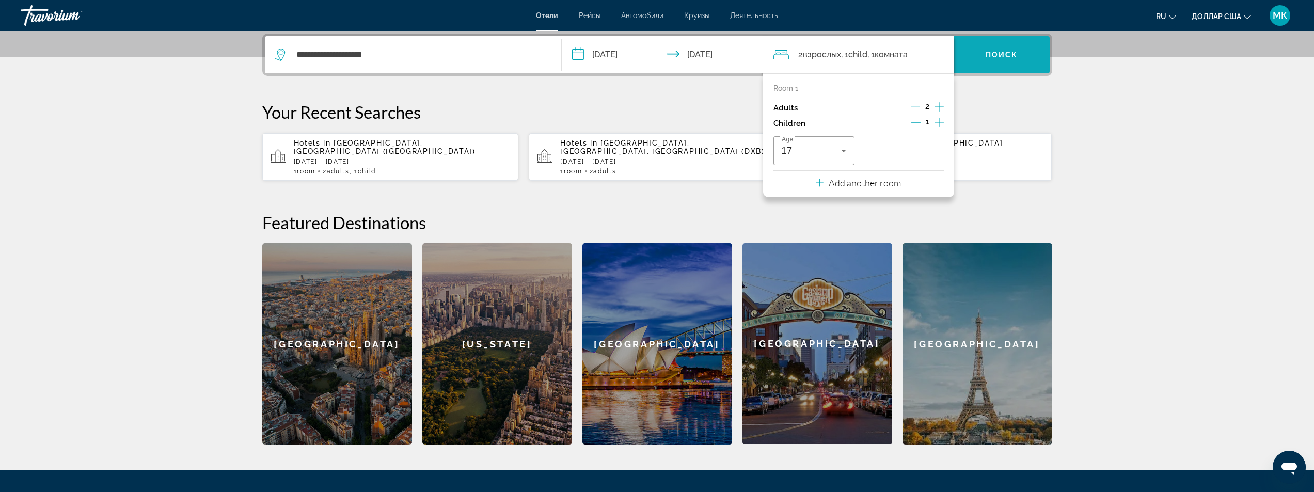
click at [993, 54] on font "Поиск" at bounding box center [1002, 55] width 33 height 8
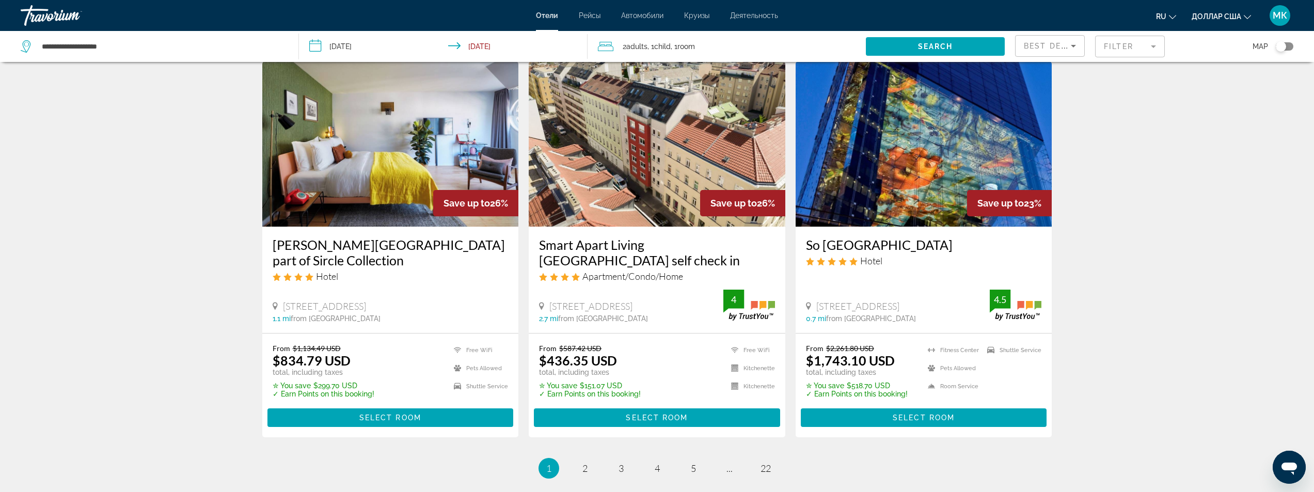
scroll to position [1239, 0]
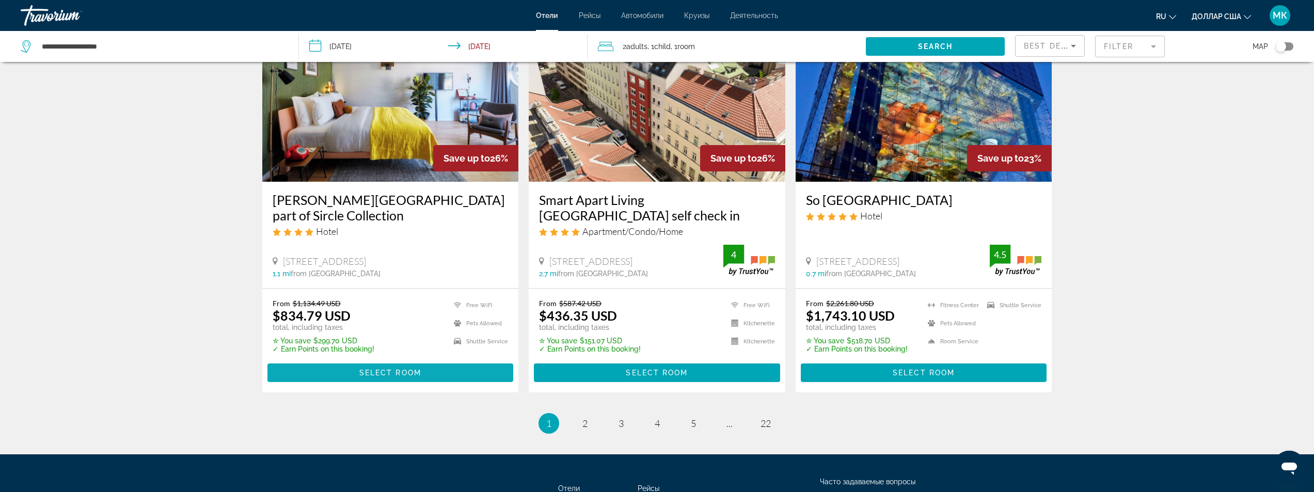
click at [377, 370] on span "Select Room" at bounding box center [390, 373] width 62 height 8
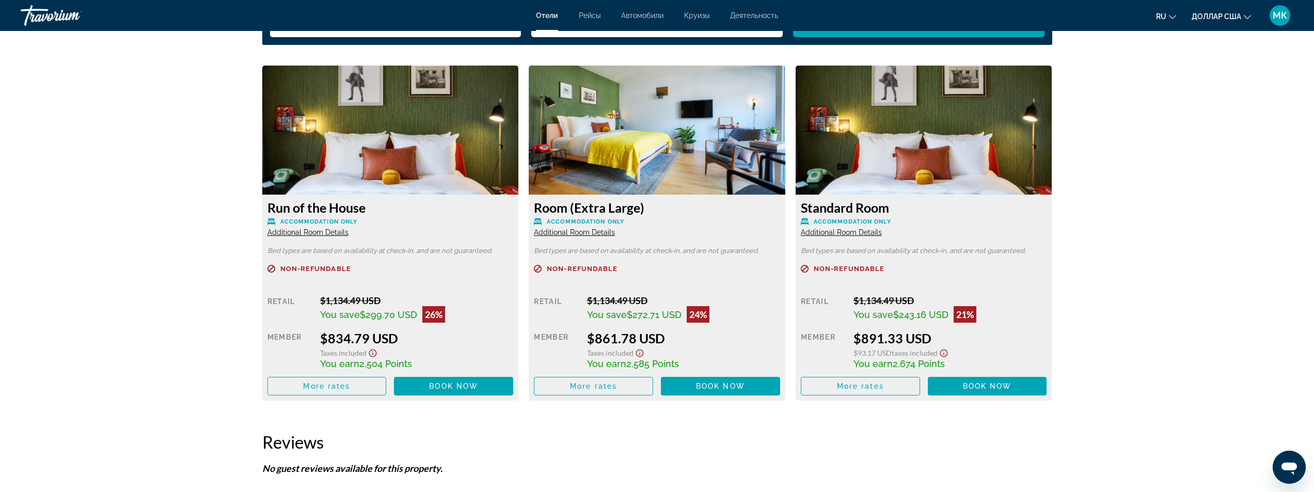
scroll to position [1215, 0]
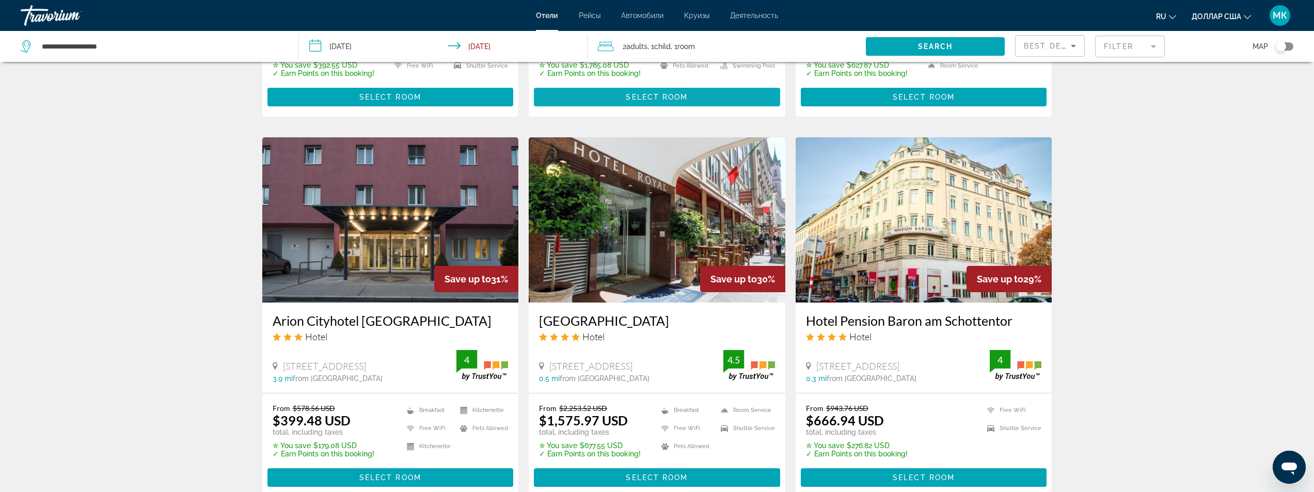
scroll to position [775, 0]
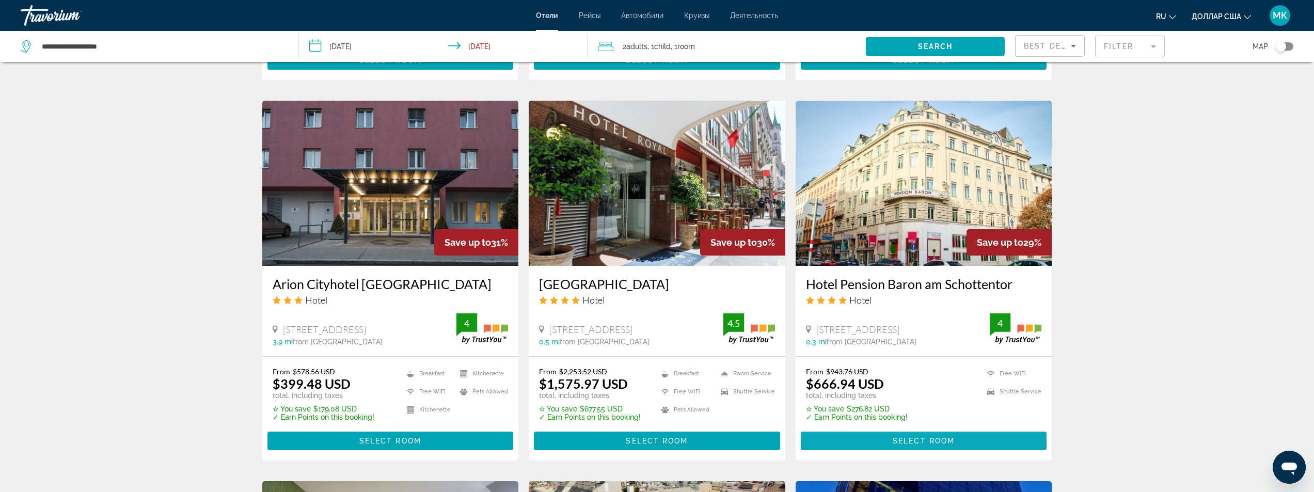
click at [887, 436] on span "Основное содержание" at bounding box center [924, 441] width 246 height 25
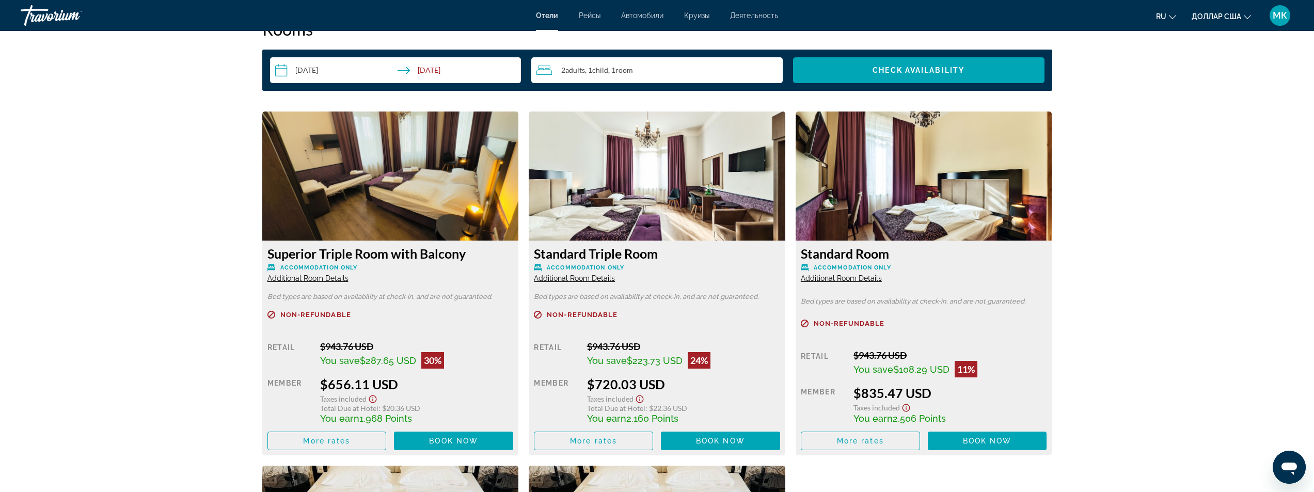
scroll to position [1394, 0]
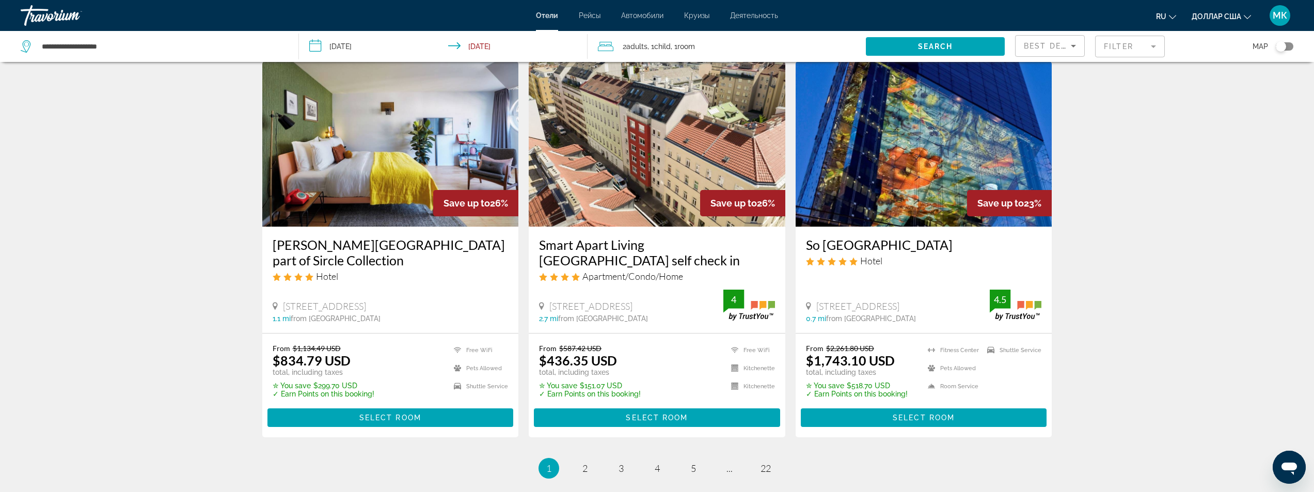
scroll to position [1239, 0]
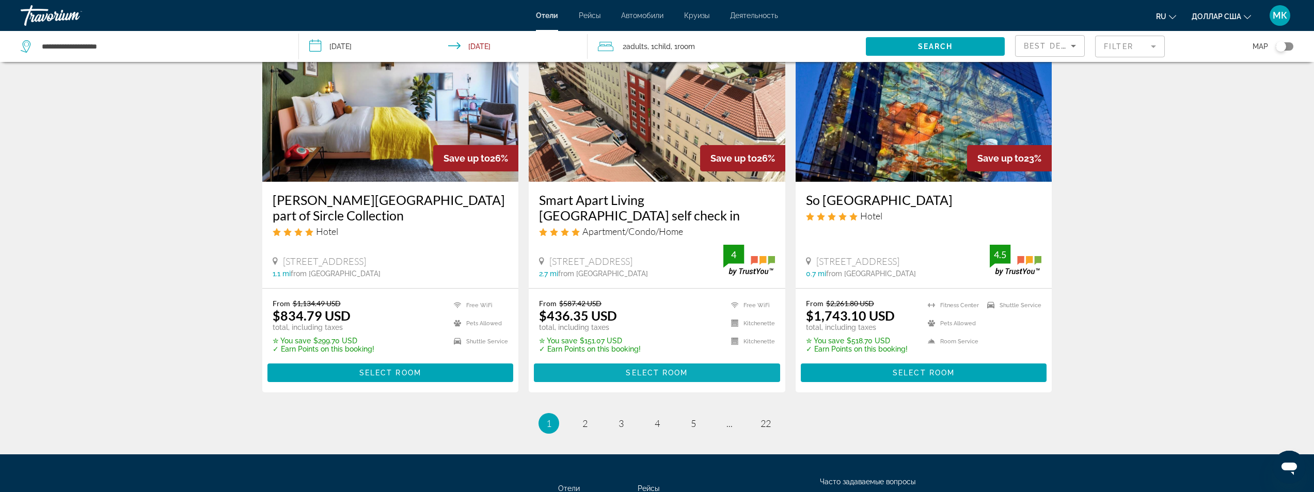
click at [593, 372] on span "Основное содержание" at bounding box center [657, 372] width 246 height 25
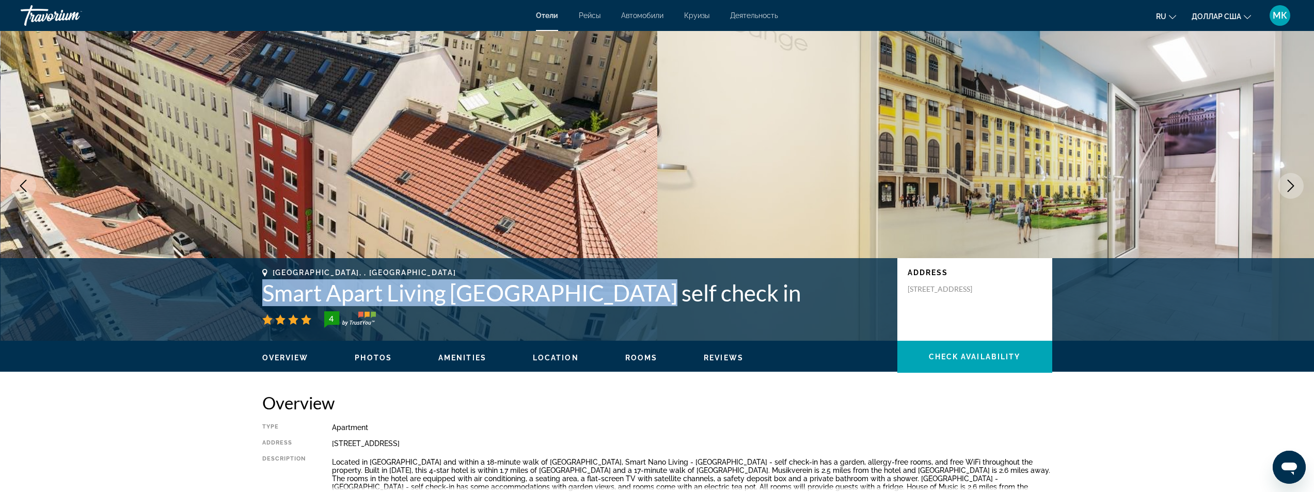
drag, startPoint x: 651, startPoint y: 295, endPoint x: 268, endPoint y: 303, distance: 382.7
click at [268, 303] on h1 "Smart Apart Living Wien Hauptbahnhof self check in" at bounding box center [574, 292] width 625 height 27
copy h1 "Smart Apart Living Wien Hauptbahnhof"
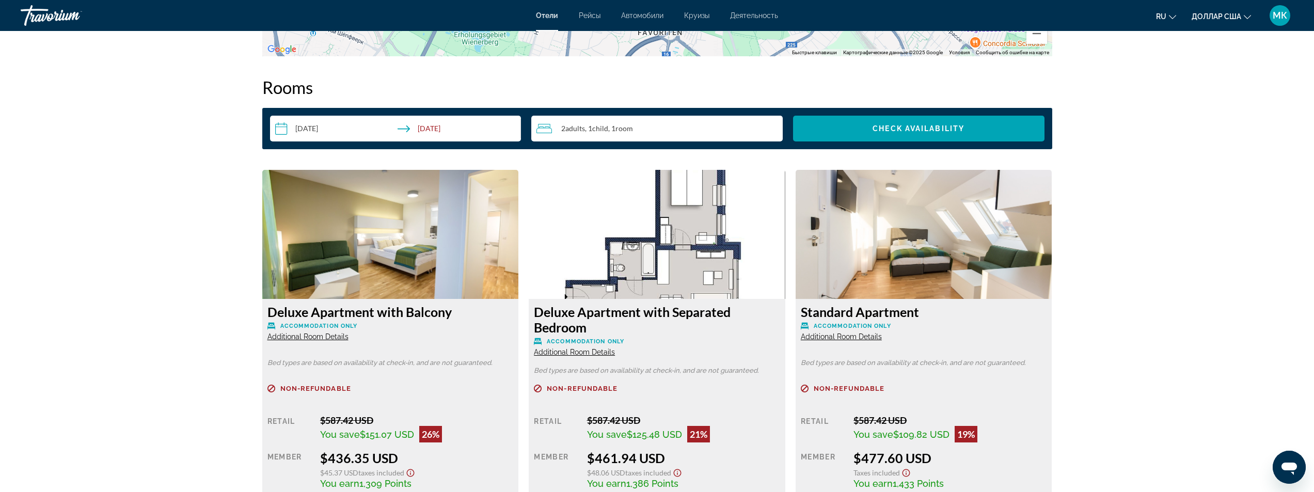
scroll to position [1239, 0]
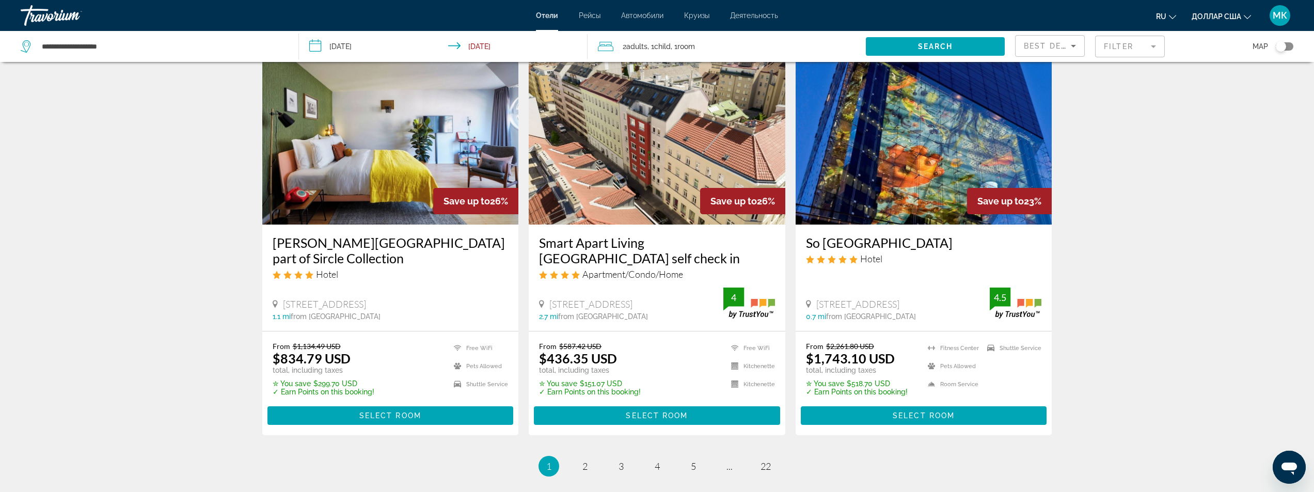
scroll to position [1239, 0]
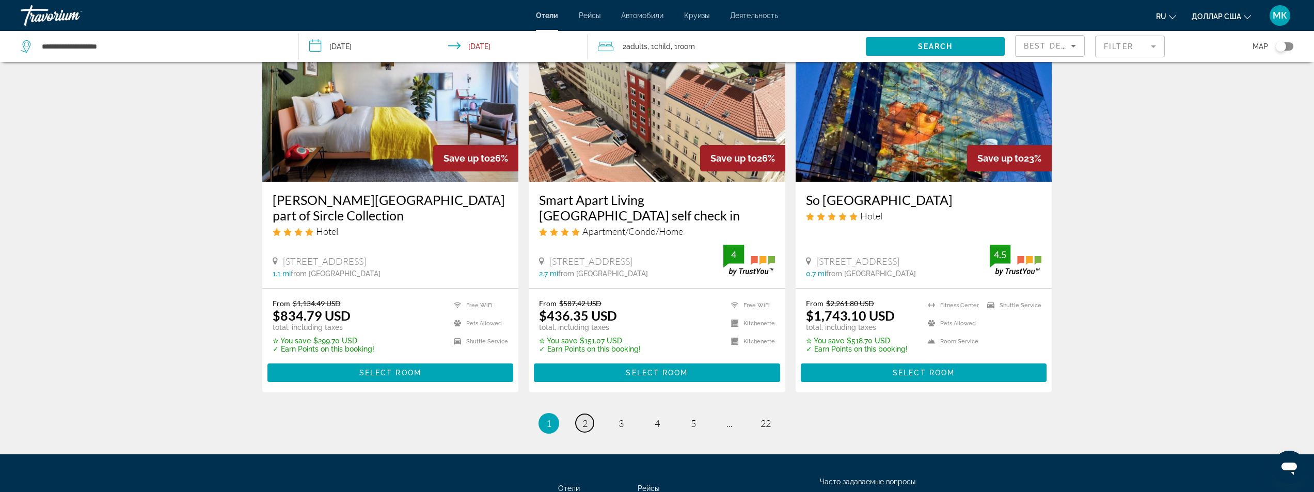
click at [587, 421] on span "2" at bounding box center [584, 423] width 5 height 11
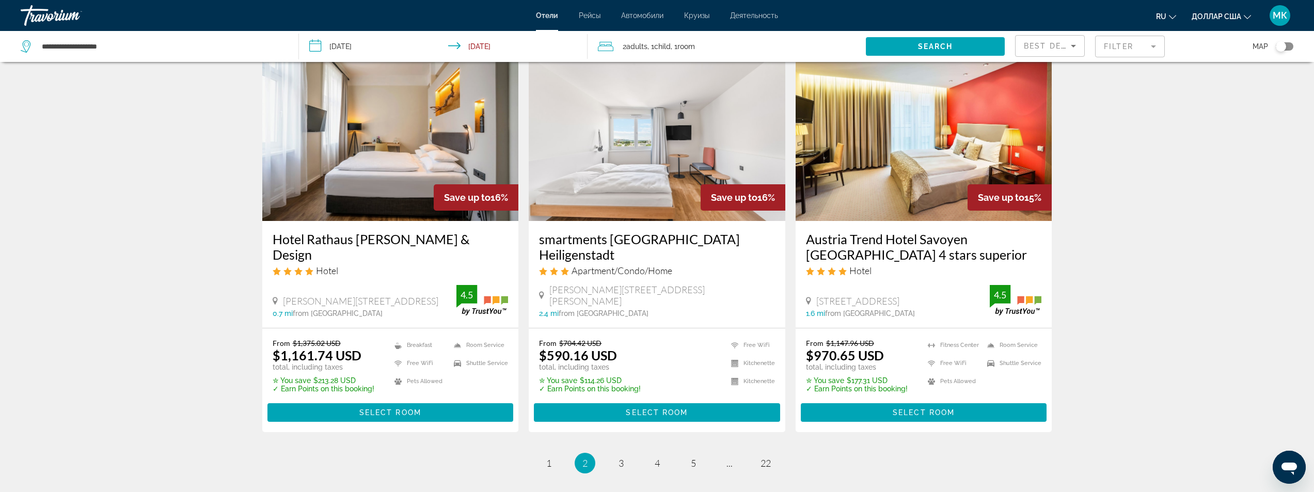
scroll to position [1239, 0]
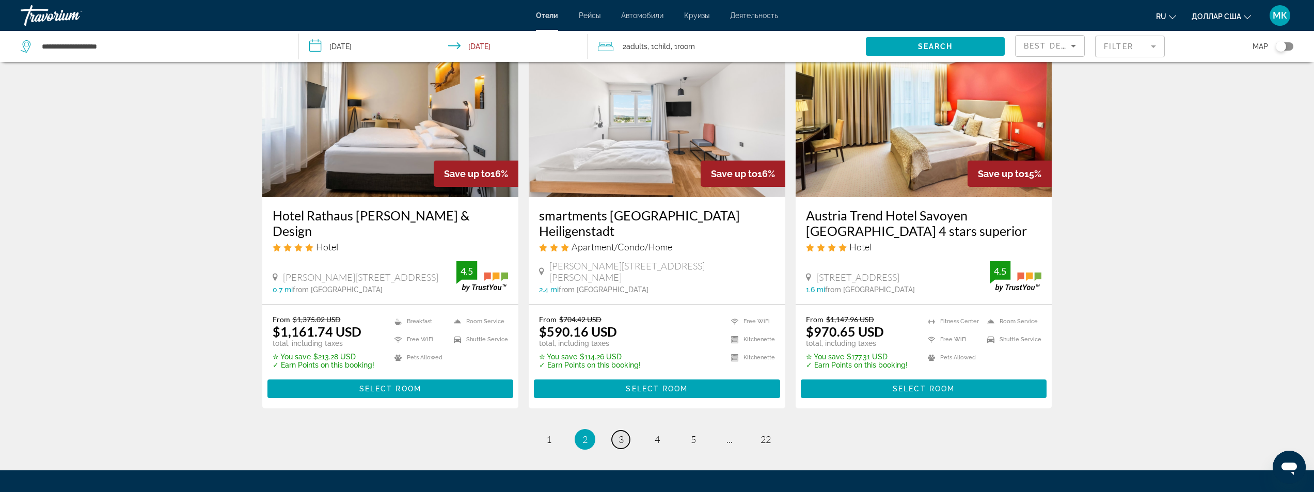
click at [619, 434] on span "3" at bounding box center [621, 439] width 5 height 11
